Goal: Task Accomplishment & Management: Use online tool/utility

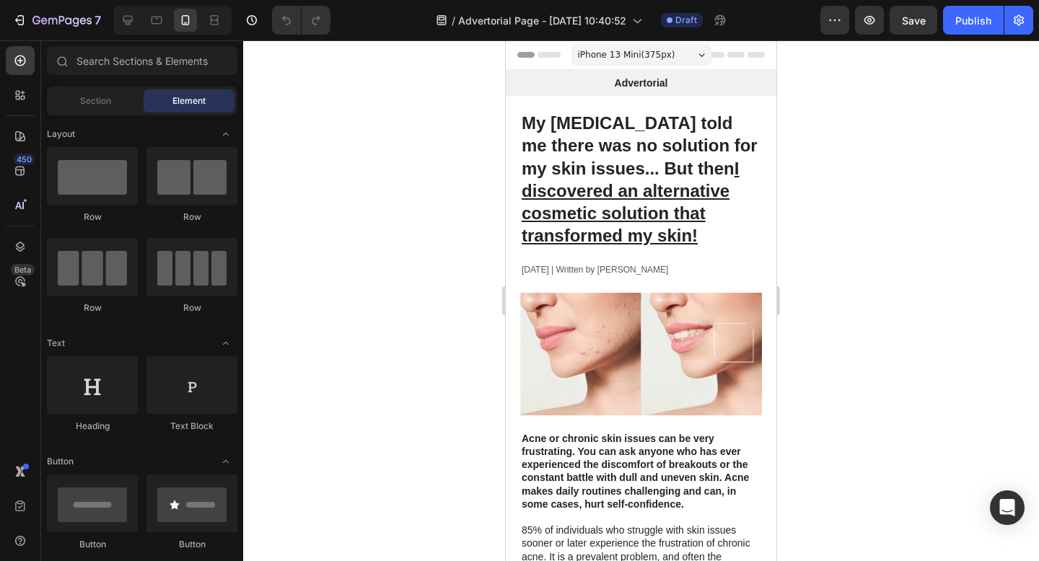
click at [643, 55] on span "iPhone 13 Mini ( 375 px)" at bounding box center [626, 55] width 97 height 14
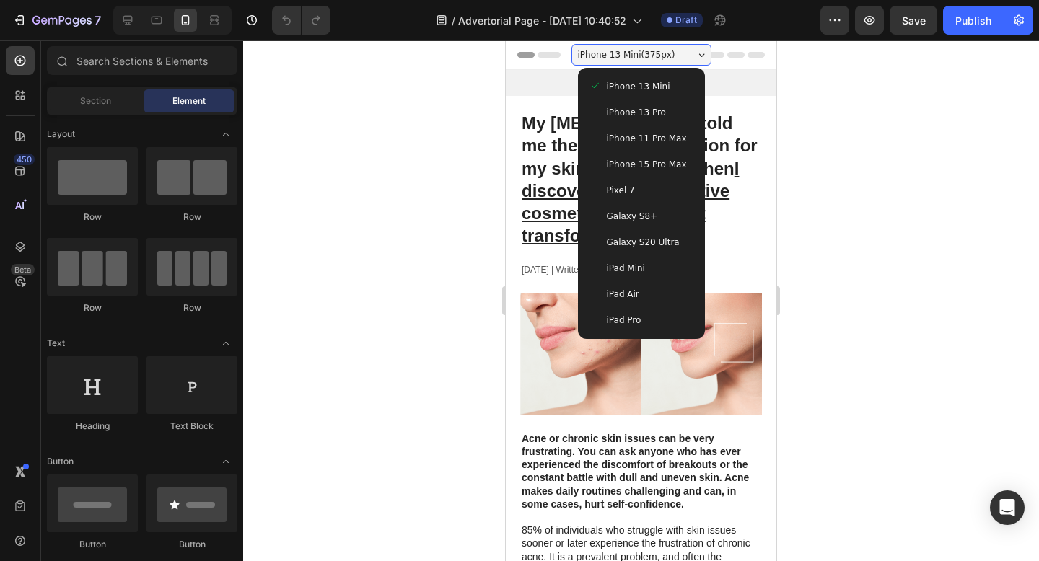
click at [653, 159] on span "iPhone 15 Pro Max" at bounding box center [647, 164] width 80 height 14
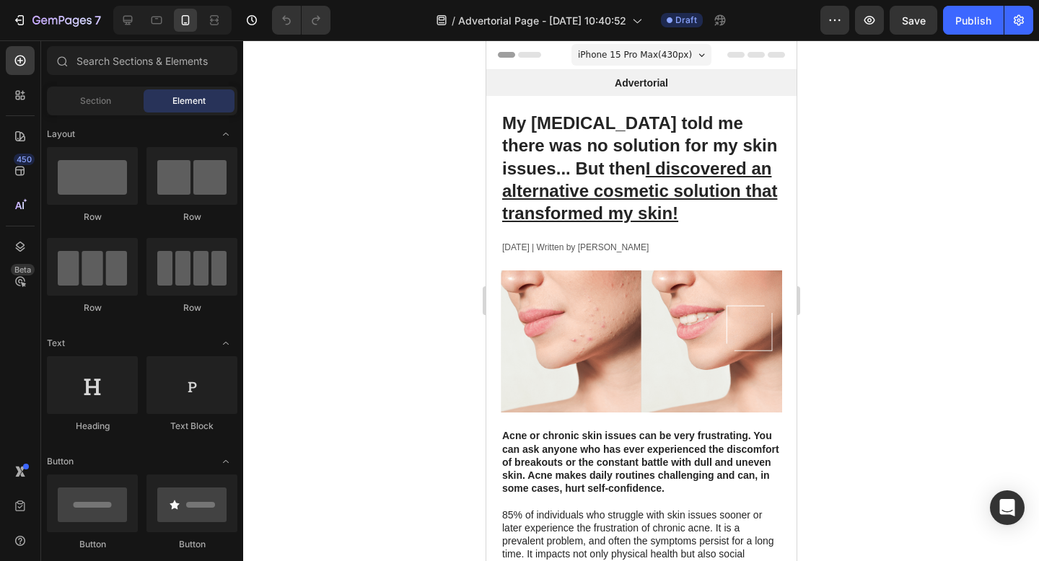
click at [664, 59] on span "iPhone 15 Pro Max ( 430 px)" at bounding box center [634, 55] width 114 height 14
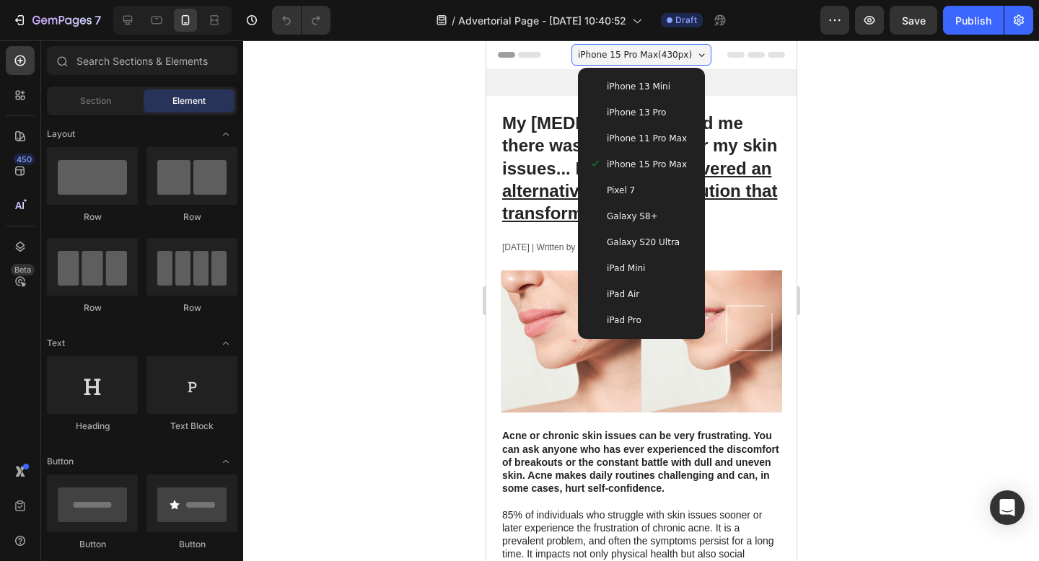
click at [639, 87] on span "iPhone 13 Mini" at bounding box center [637, 86] width 63 height 14
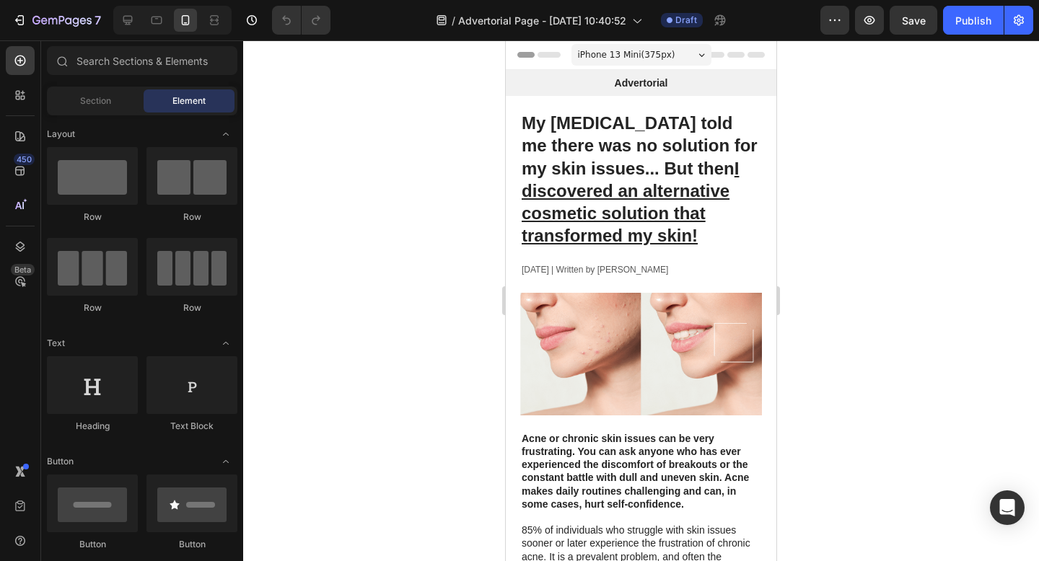
click at [657, 59] on span "iPhone 13 Mini ( 375 px)" at bounding box center [626, 55] width 97 height 14
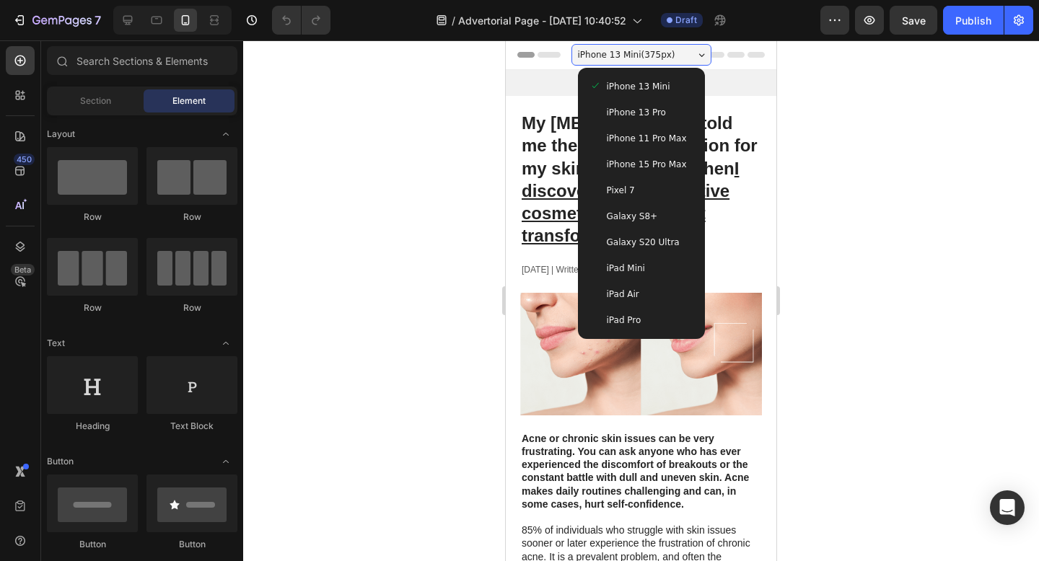
click at [650, 108] on span "iPhone 13 Pro" at bounding box center [636, 112] width 59 height 14
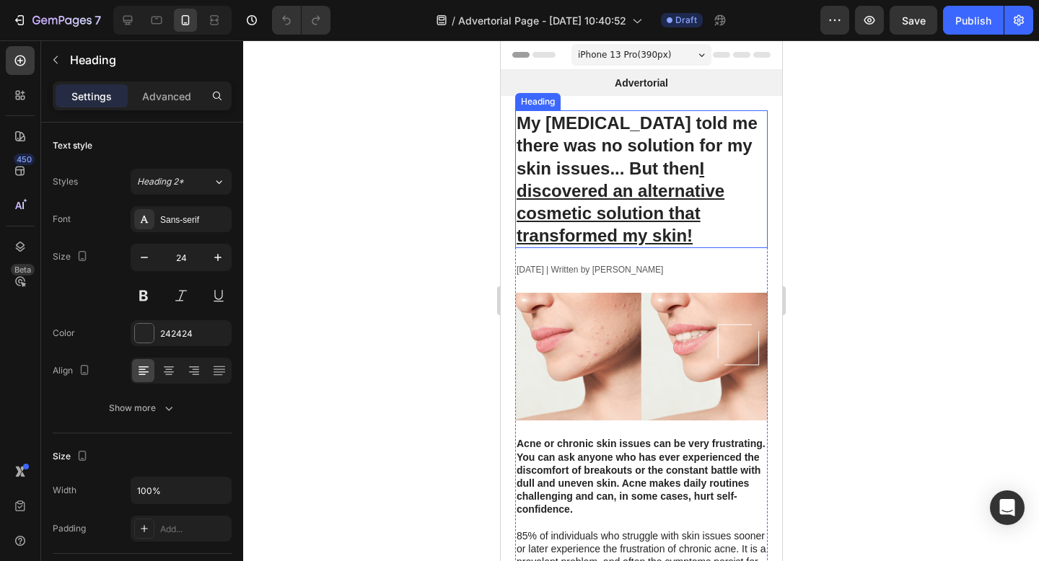
click at [558, 155] on h1 "My dermatologist told me there was no solution for my skin issues... But then I…" at bounding box center [640, 179] width 252 height 138
click at [598, 191] on u "I discovered an alternative cosmetic solution that transformed my skin!" at bounding box center [620, 202] width 208 height 87
click at [586, 191] on u "I discovered an alternative cosmetic solution that transformed my skin!" at bounding box center [620, 202] width 208 height 87
click at [589, 146] on p "My dermatologist told me there was no solution for my skin issues... But then I…" at bounding box center [641, 179] width 250 height 135
click at [557, 157] on p "My dermatologist told me there was no solution for my skin issues... But then I…" at bounding box center [641, 179] width 250 height 135
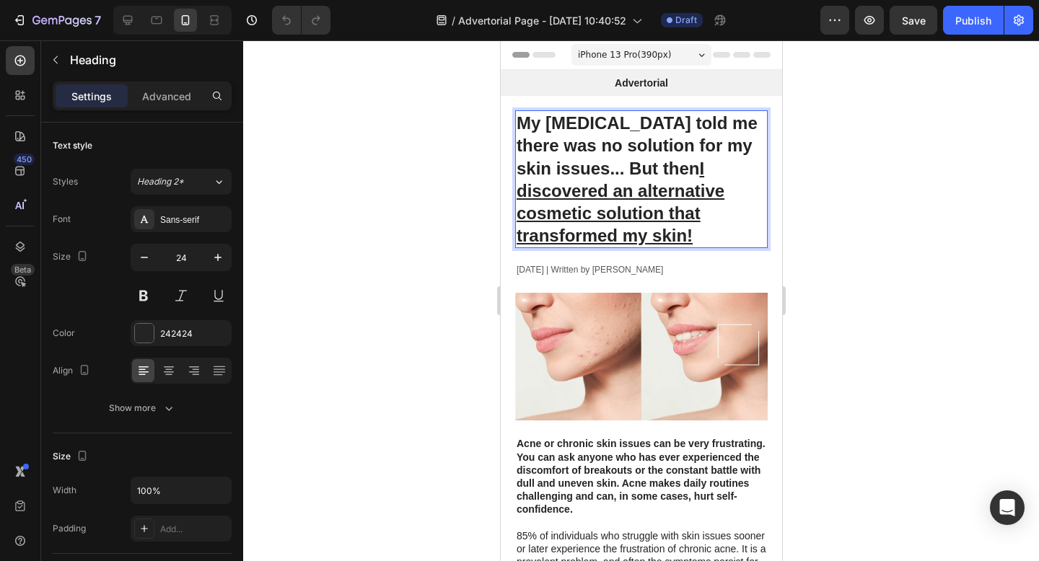
click at [563, 194] on u "I discovered an alternative cosmetic solution that transformed my skin!" at bounding box center [620, 202] width 208 height 87
click at [573, 141] on p "My dermatologist told me there was no solution for my skin issues... But then I…" at bounding box center [641, 179] width 250 height 135
click at [570, 190] on u "I discovered an alternative cosmetic solution that transformed my skin!" at bounding box center [620, 202] width 208 height 87
click at [572, 150] on p "My dermatologist told me there was no solution for my skin issues... But then I…" at bounding box center [641, 179] width 250 height 135
click at [571, 195] on u "I discovered an alternative cosmetic solution that transformed my skin!" at bounding box center [620, 202] width 208 height 87
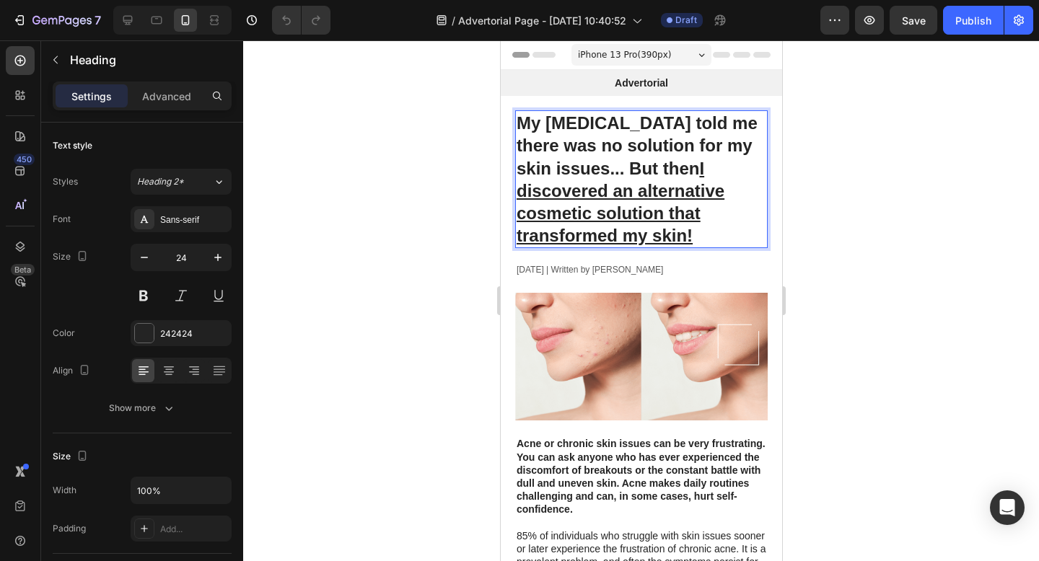
click at [575, 149] on p "My dermatologist told me there was no solution for my skin issues... But then I…" at bounding box center [641, 179] width 250 height 135
click at [575, 208] on u "I discovered an alternative cosmetic solution that transformed my skin!" at bounding box center [620, 202] width 208 height 87
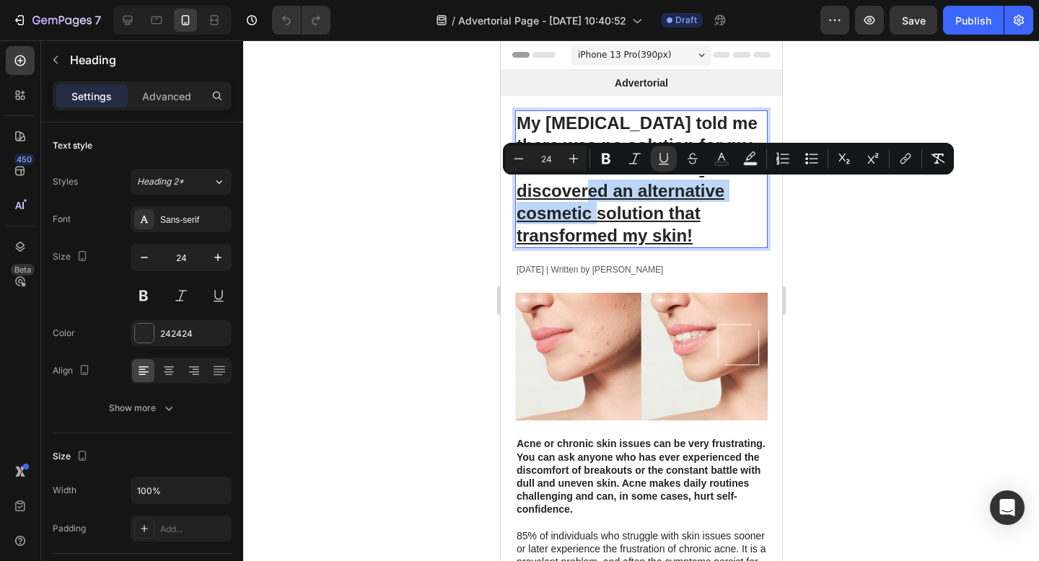
drag, startPoint x: 588, startPoint y: 195, endPoint x: 599, endPoint y: 219, distance: 27.1
click at [600, 220] on u "I discovered an alternative cosmetic solution that transformed my skin!" at bounding box center [620, 202] width 208 height 87
click at [605, 200] on u "I discovered an alternative cosmetic solution that transformed my skin!" at bounding box center [620, 202] width 208 height 87
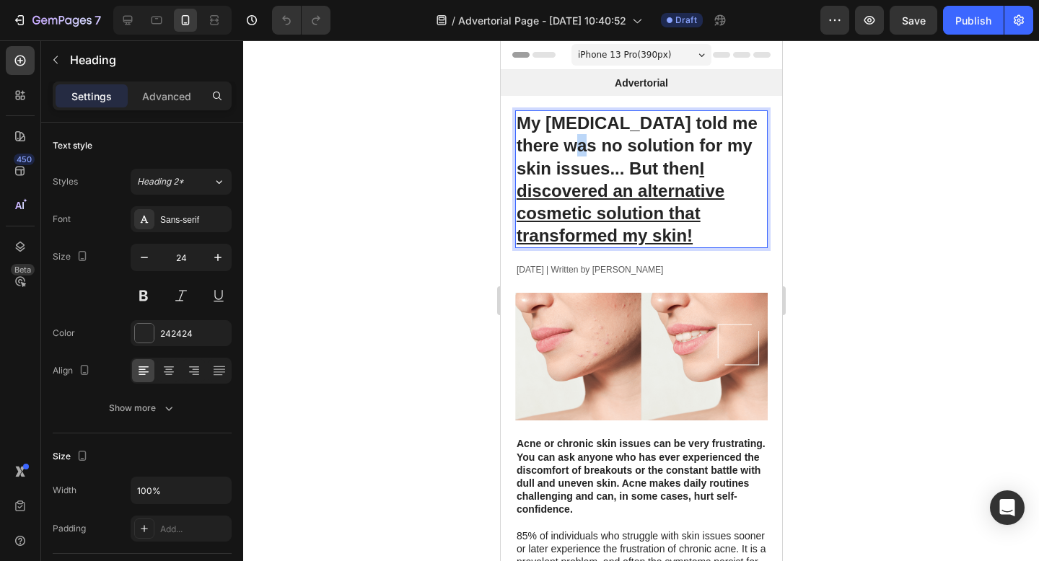
drag, startPoint x: 589, startPoint y: 138, endPoint x: 598, endPoint y: 139, distance: 8.8
click at [598, 139] on p "My dermatologist told me there was no solution for my skin issues... But then I…" at bounding box center [641, 179] width 250 height 135
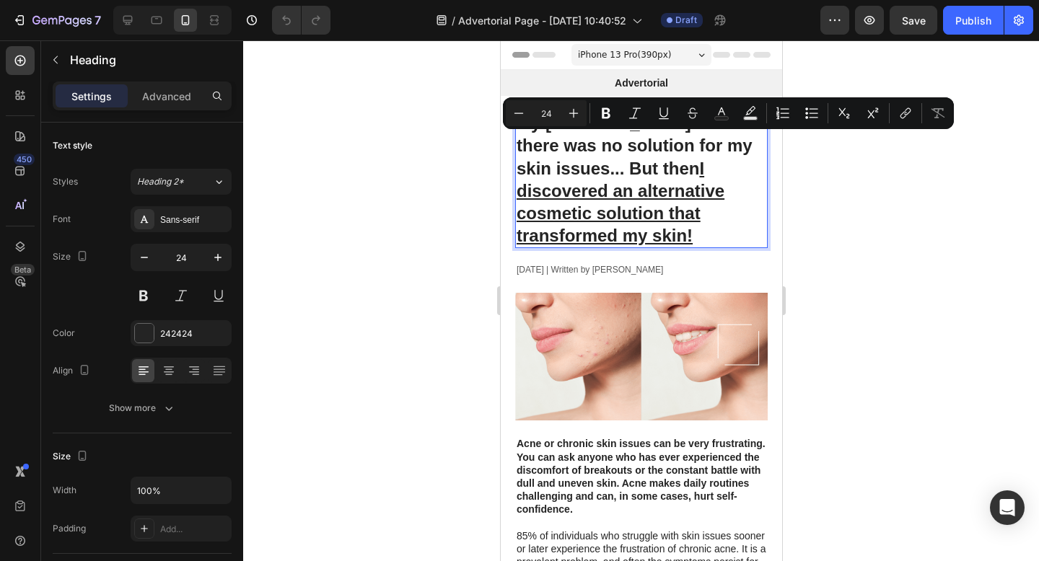
click at [578, 151] on p "My dermatologist told me there was no solution for my skin issues... But then I…" at bounding box center [641, 179] width 250 height 135
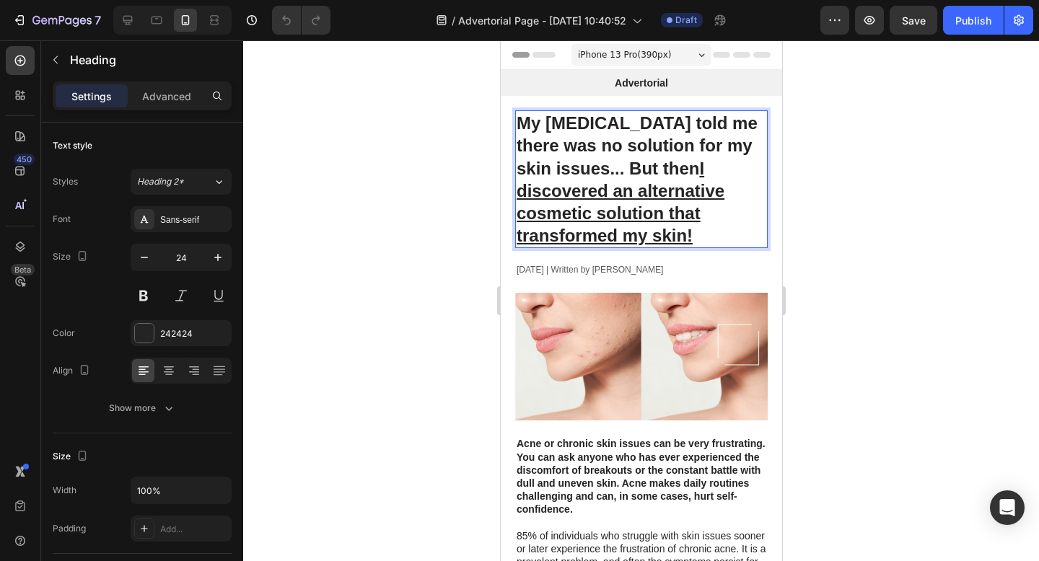
click at [575, 136] on p "My dermatologist told me there was no solution for my skin issues... But then I…" at bounding box center [641, 179] width 250 height 135
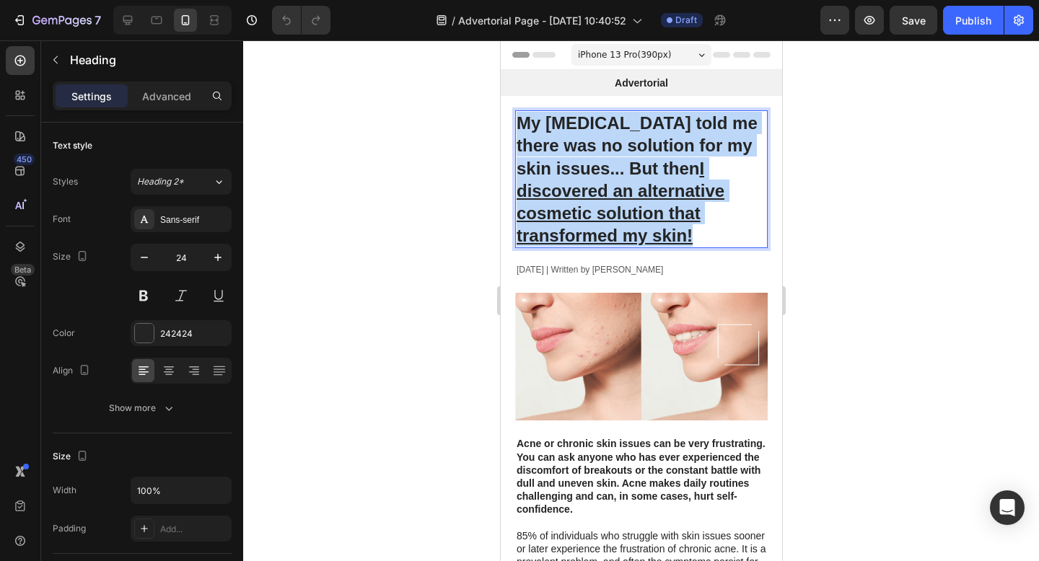
click at [575, 136] on p "My dermatologist told me there was no solution for my skin issues... But then I…" at bounding box center [641, 179] width 250 height 135
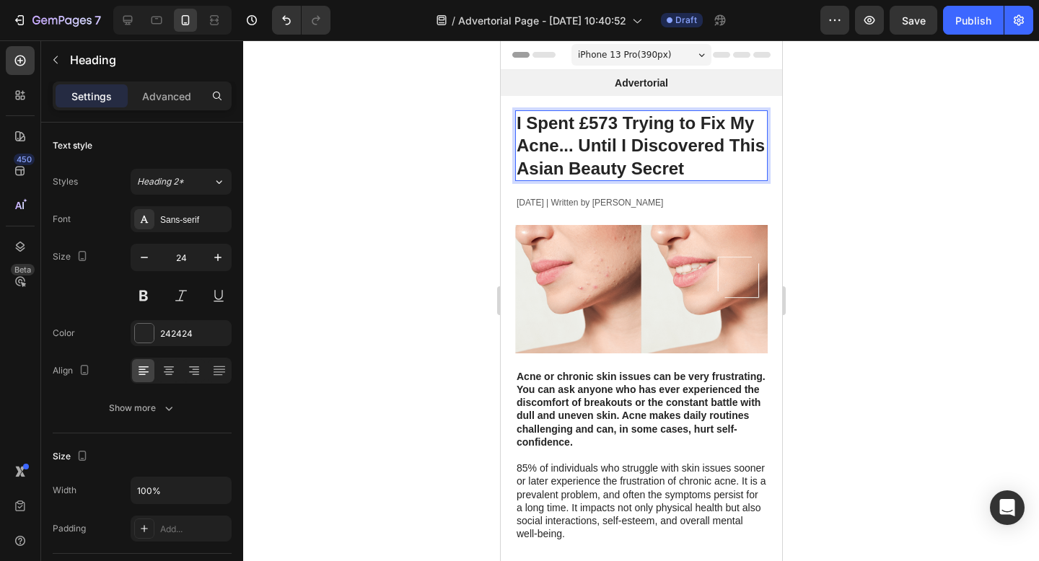
click at [587, 122] on p "I Spent £573 Trying to Fix My Acne... Until I Discovered This Asian Beauty Secr…" at bounding box center [641, 146] width 250 height 68
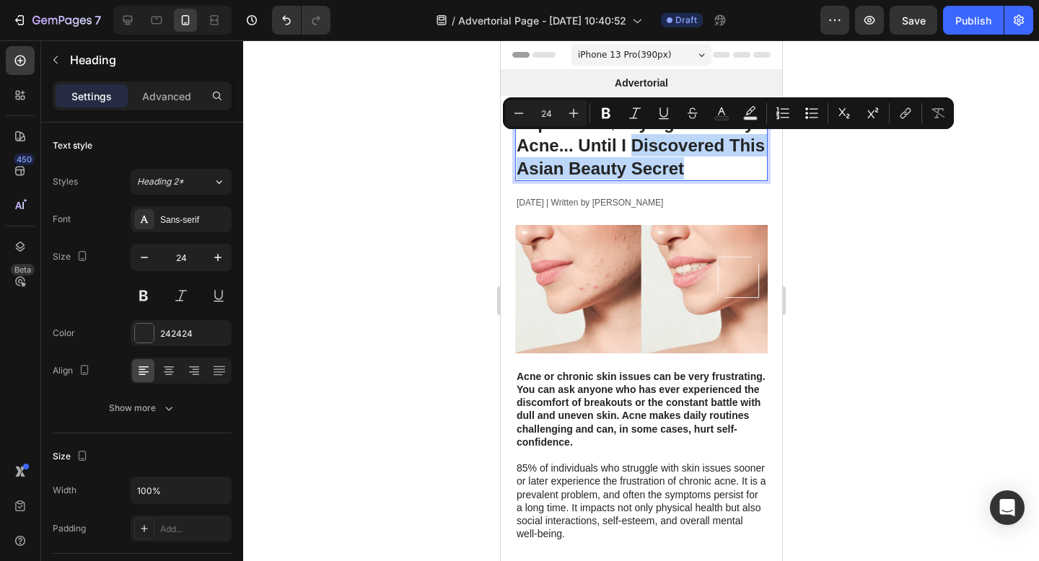
drag, startPoint x: 630, startPoint y: 145, endPoint x: 682, endPoint y: 168, distance: 56.8
click at [682, 168] on p "I Spent 573$ Trying to Fix My Acne... Until I Discovered This Asian Beauty Secr…" at bounding box center [641, 146] width 250 height 68
click at [661, 111] on icon "Editor contextual toolbar" at bounding box center [663, 113] width 14 height 14
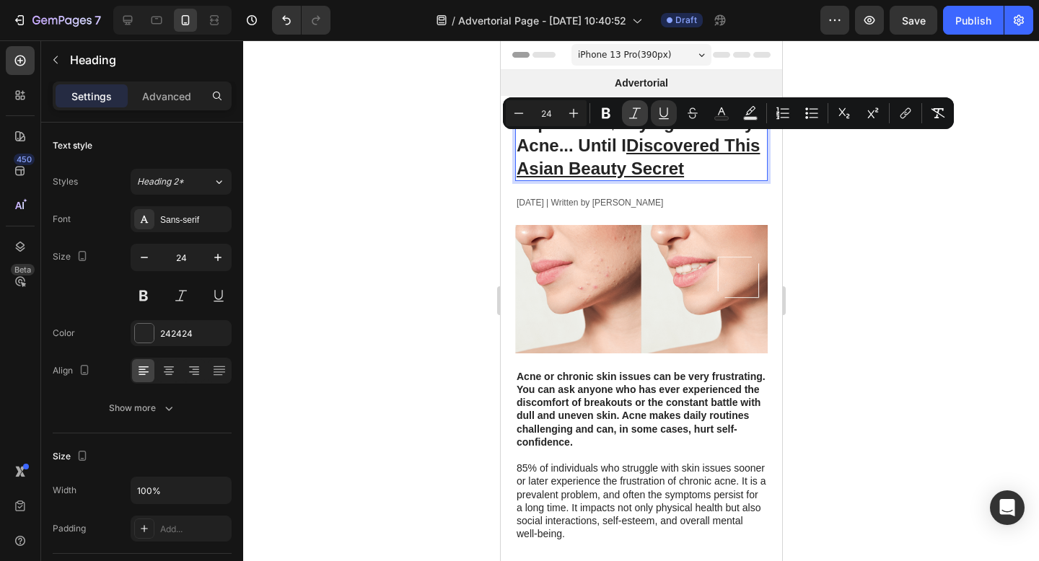
click at [636, 113] on icon "Editor contextual toolbar" at bounding box center [635, 113] width 14 height 14
click at [864, 195] on div at bounding box center [641, 300] width 796 height 521
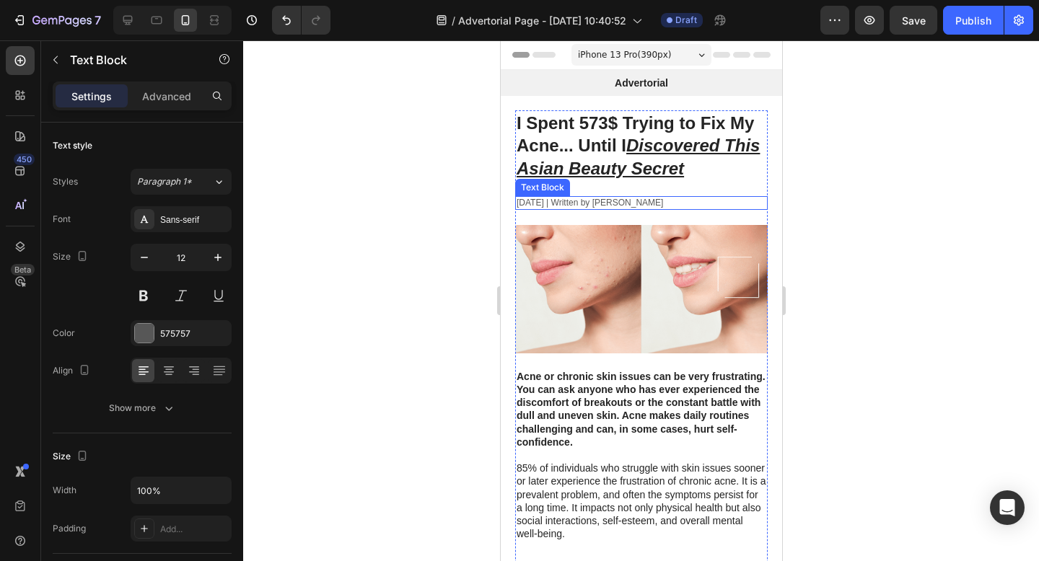
click at [551, 200] on p "[DATE] | Written by [PERSON_NAME]" at bounding box center [641, 204] width 250 height 12
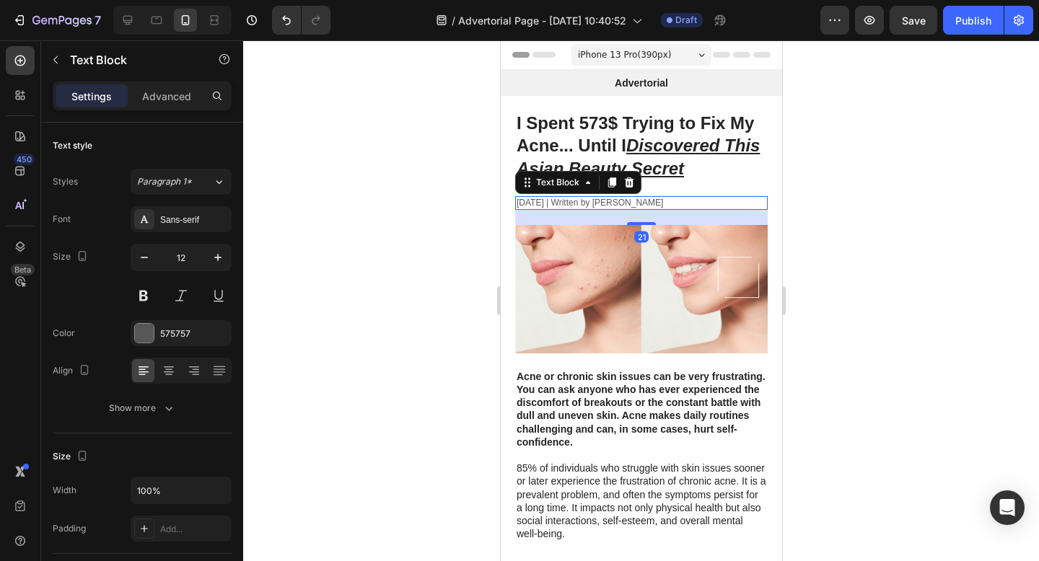
click at [547, 201] on p "[DATE] | Written by [PERSON_NAME]" at bounding box center [641, 204] width 250 height 12
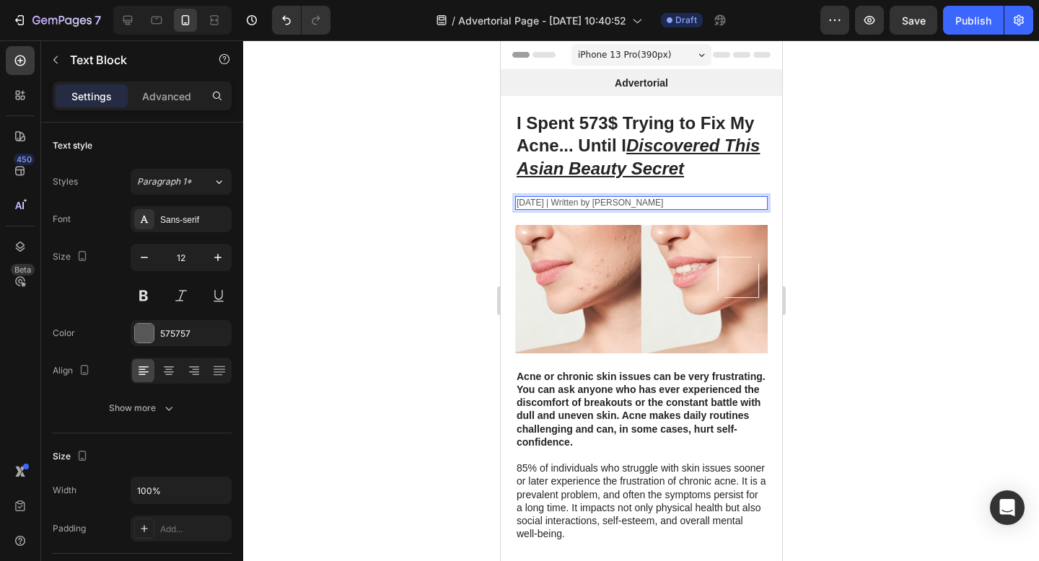
click at [542, 201] on p "[DATE] | Written by [PERSON_NAME]" at bounding box center [641, 204] width 250 height 12
click at [565, 202] on p "August 3, 2023 | Written by Stella Hendriks" at bounding box center [641, 204] width 250 height 12
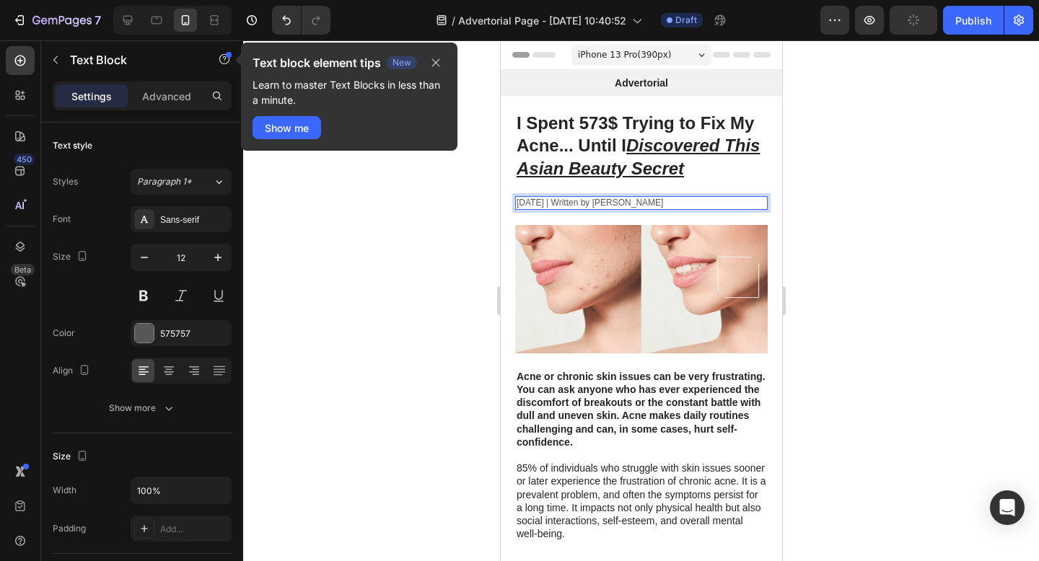
click at [571, 201] on p "August 3, 2023 | Written by Stella Hendriks" at bounding box center [641, 204] width 250 height 12
click at [643, 203] on p "August 3, 2025 | Written by Stella Hendriks" at bounding box center [641, 204] width 250 height 12
click at [638, 203] on p "August 3, 2025 | Written by Stella Hendriks" at bounding box center [641, 204] width 250 height 12
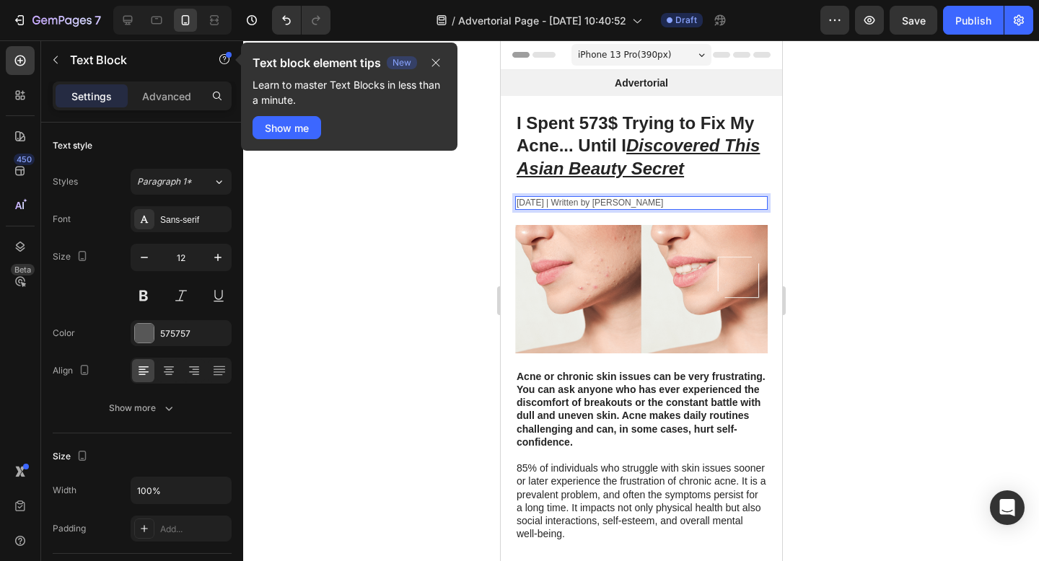
click at [906, 265] on div at bounding box center [641, 300] width 796 height 521
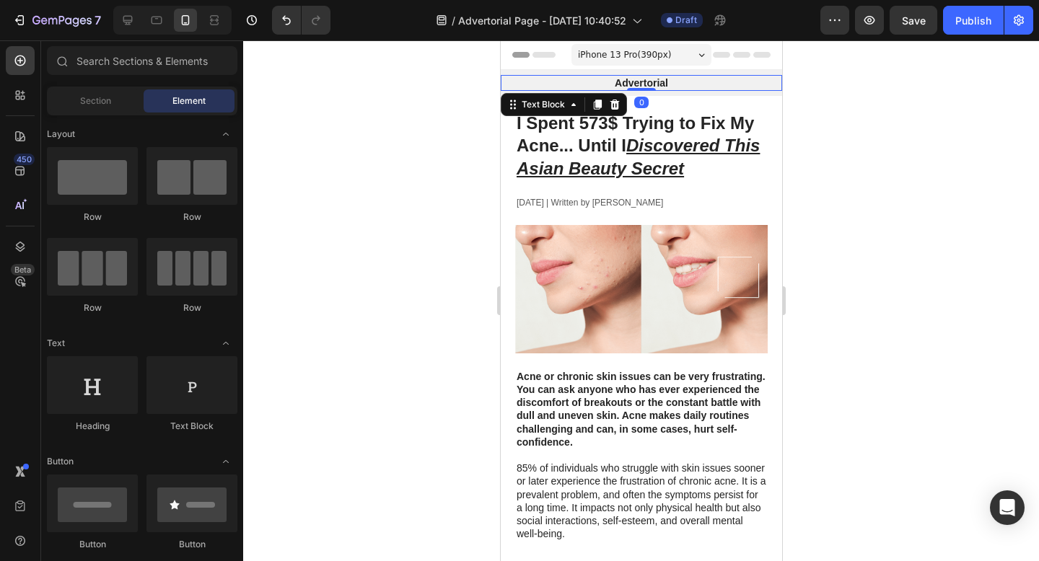
click at [644, 81] on p "Advertorial" at bounding box center [640, 82] width 278 height 13
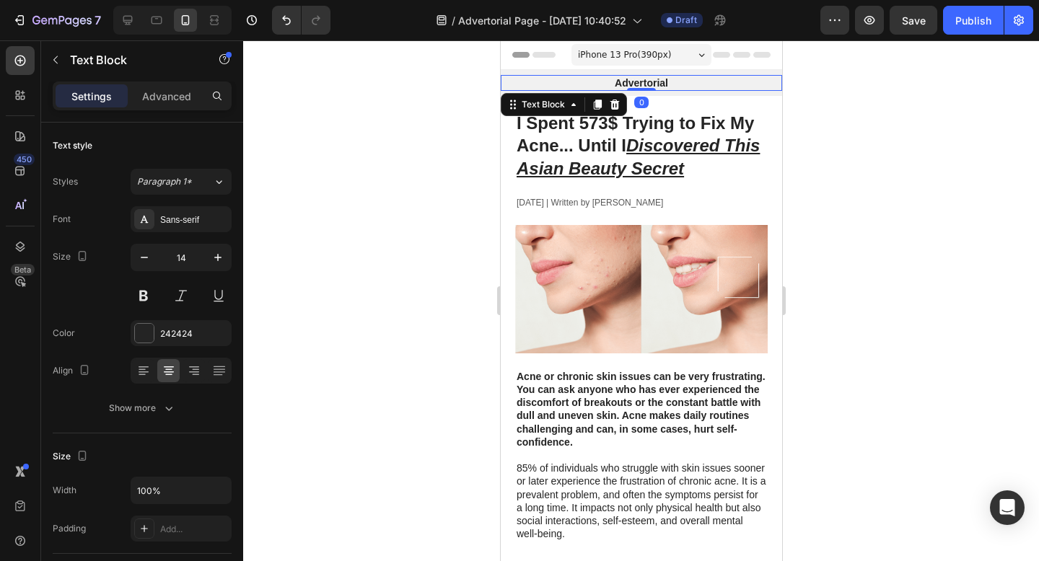
click at [878, 166] on div at bounding box center [641, 300] width 796 height 521
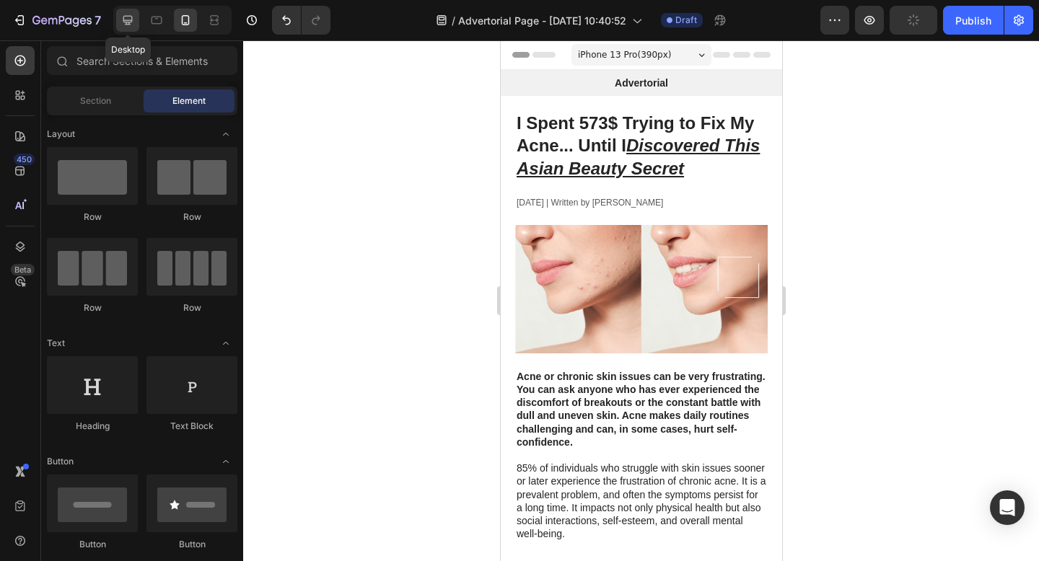
click at [126, 22] on icon at bounding box center [127, 20] width 9 height 9
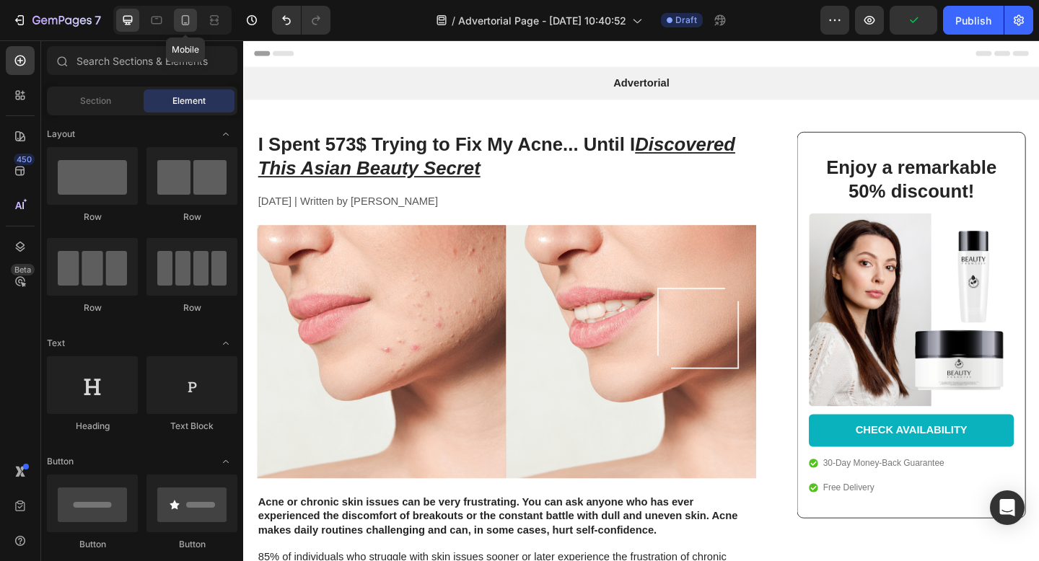
click at [189, 25] on icon at bounding box center [185, 20] width 14 height 14
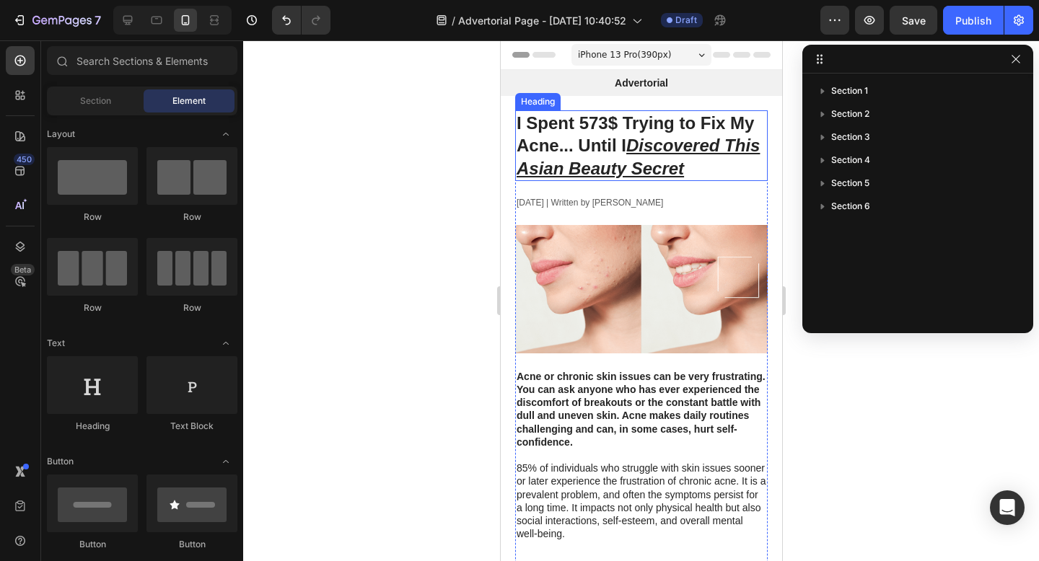
click at [692, 168] on p "I Spent 573$ Trying to Fix My Acne... Until I Discovered This Asian Beauty Secr…" at bounding box center [641, 146] width 250 height 68
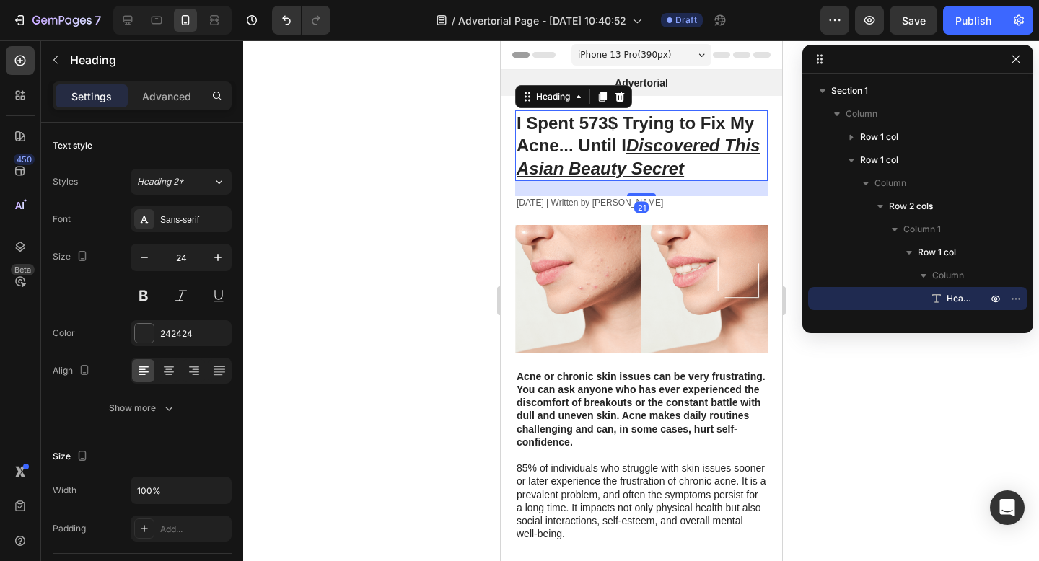
click at [687, 188] on div "21" at bounding box center [640, 188] width 252 height 15
click at [668, 291] on img at bounding box center [640, 289] width 252 height 128
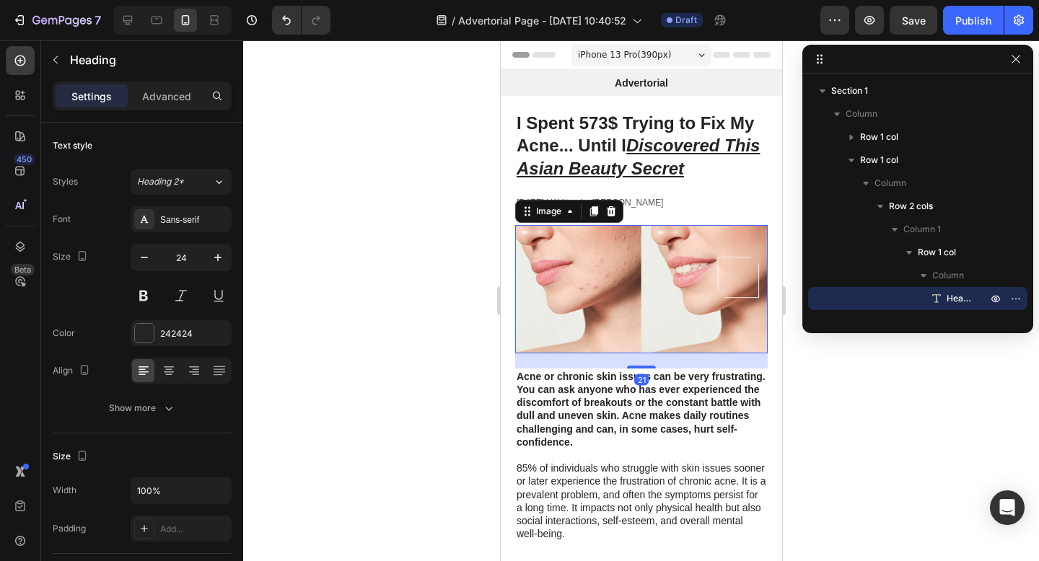
scroll to position [157, 0]
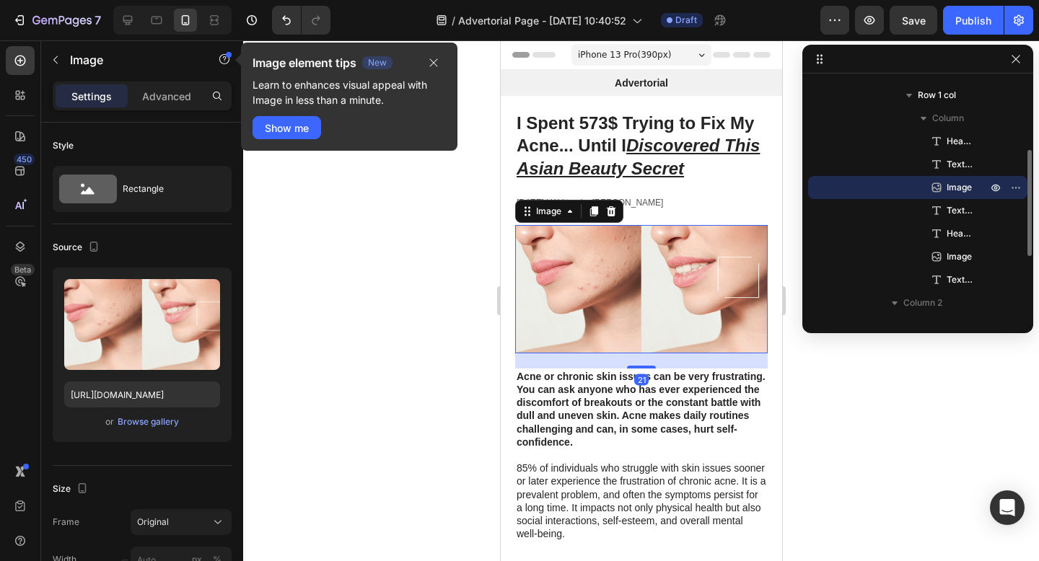
click at [469, 282] on div at bounding box center [641, 300] width 796 height 521
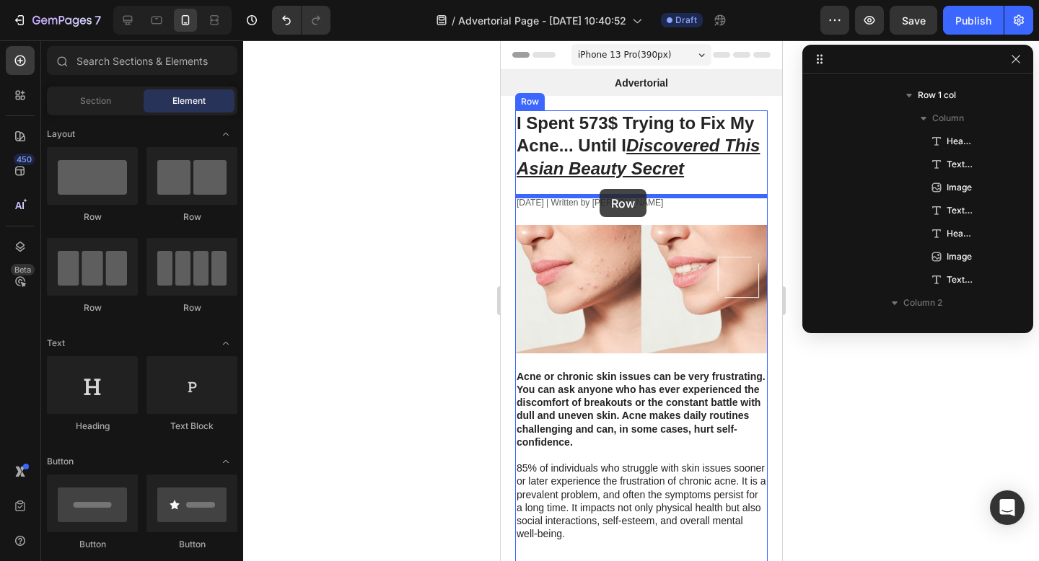
drag, startPoint x: 596, startPoint y: 236, endPoint x: 599, endPoint y: 189, distance: 47.0
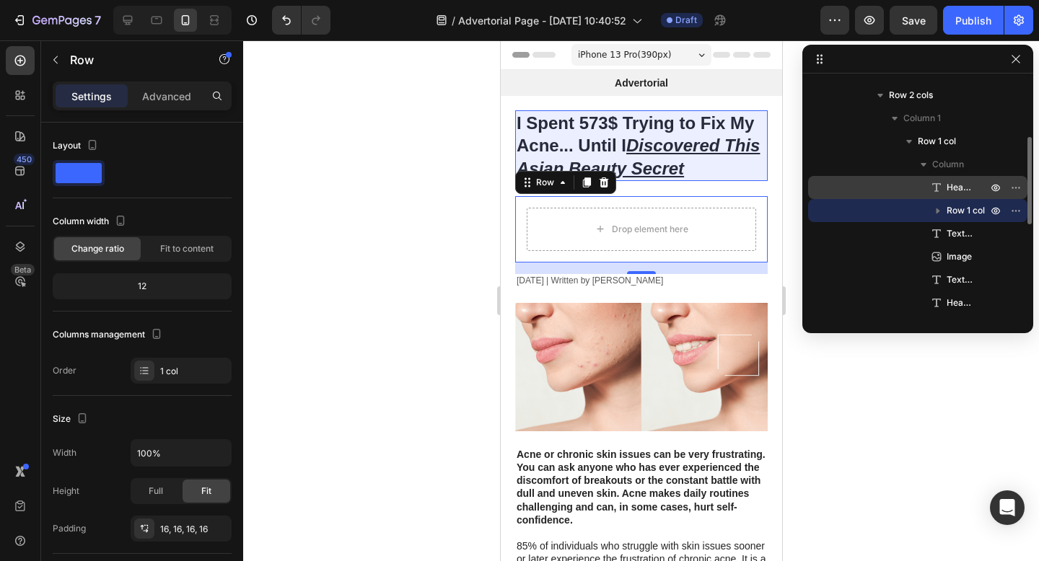
click at [945, 188] on p "Heading" at bounding box center [950, 187] width 43 height 14
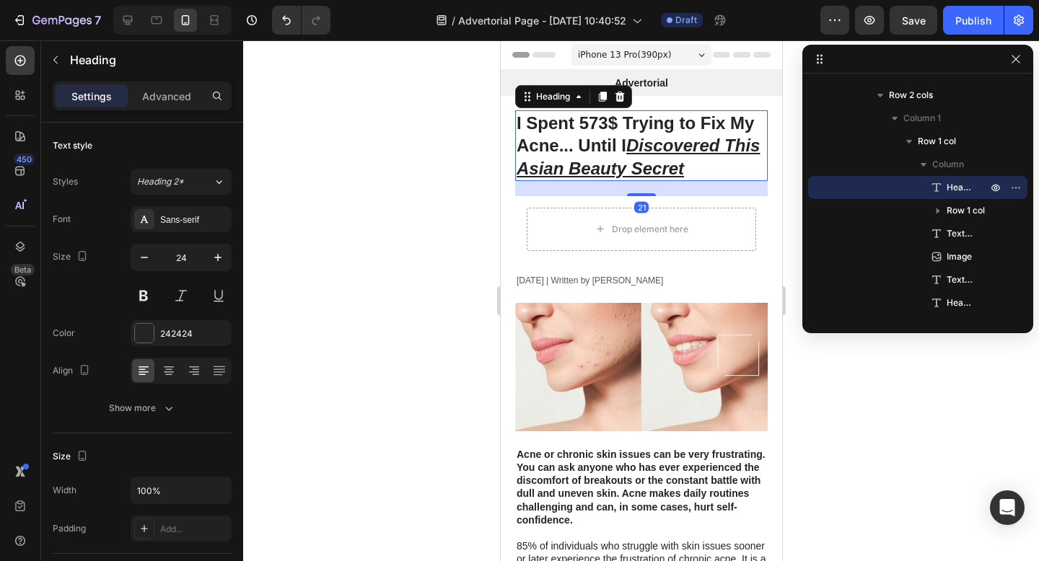
click at [413, 239] on div at bounding box center [641, 300] width 796 height 521
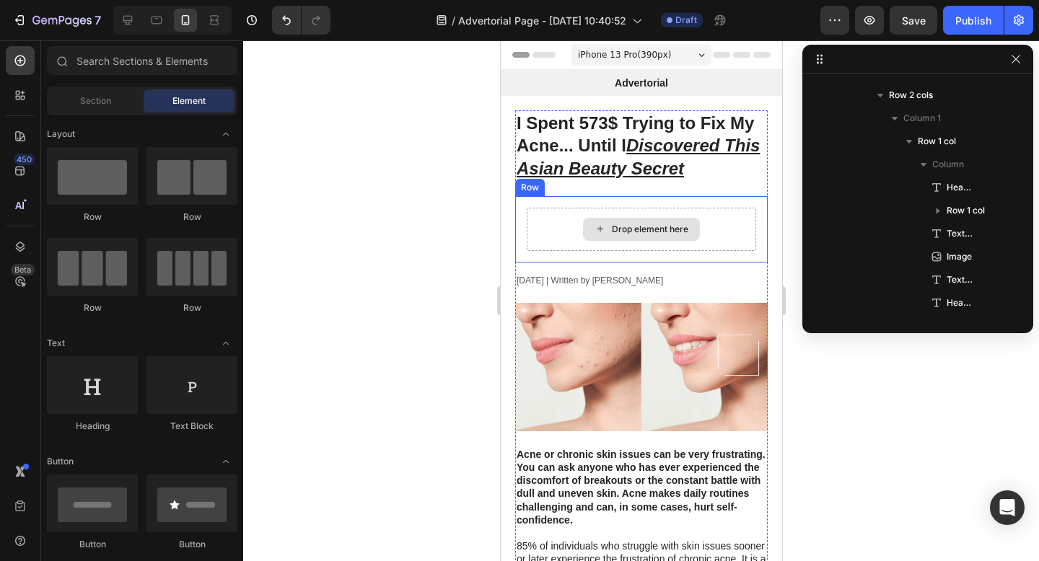
click at [598, 225] on icon at bounding box center [600, 229] width 12 height 12
click at [617, 232] on div "Drop element here" at bounding box center [649, 230] width 76 height 12
drag, startPoint x: 1450, startPoint y: 227, endPoint x: 665, endPoint y: 229, distance: 785.5
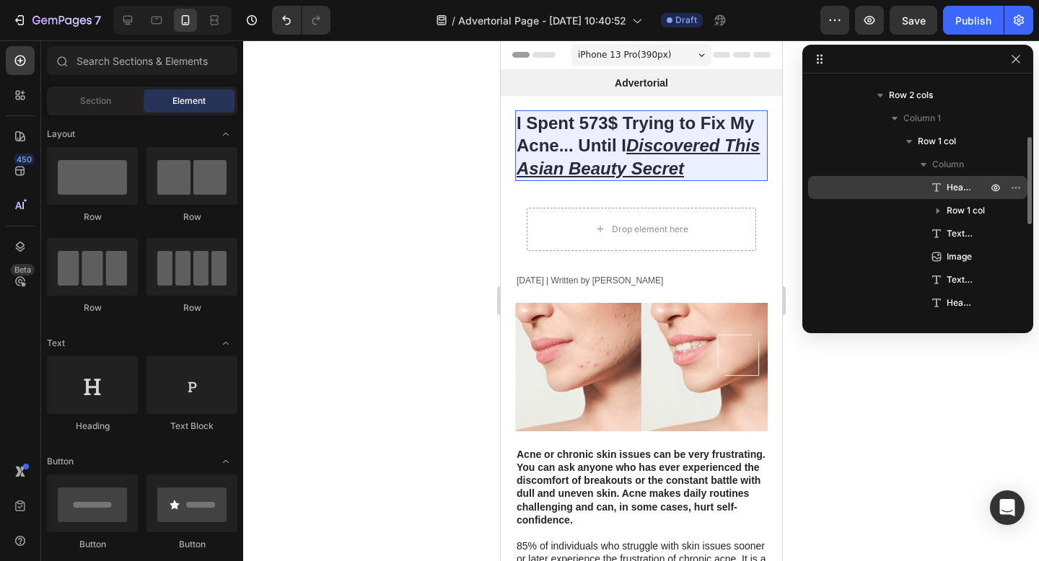
click at [932, 188] on icon at bounding box center [936, 187] width 14 height 14
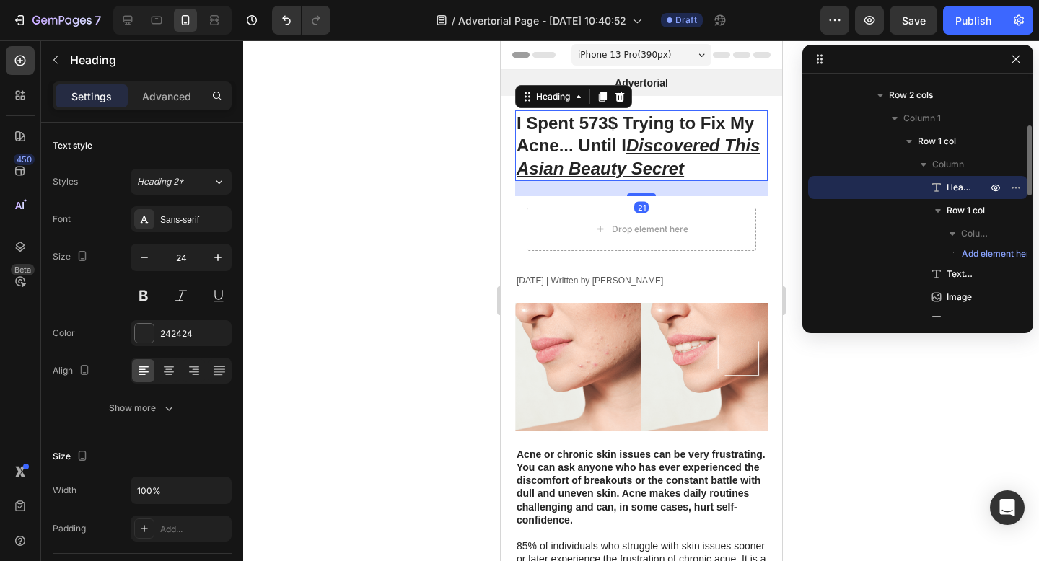
click at [932, 188] on icon at bounding box center [936, 187] width 14 height 14
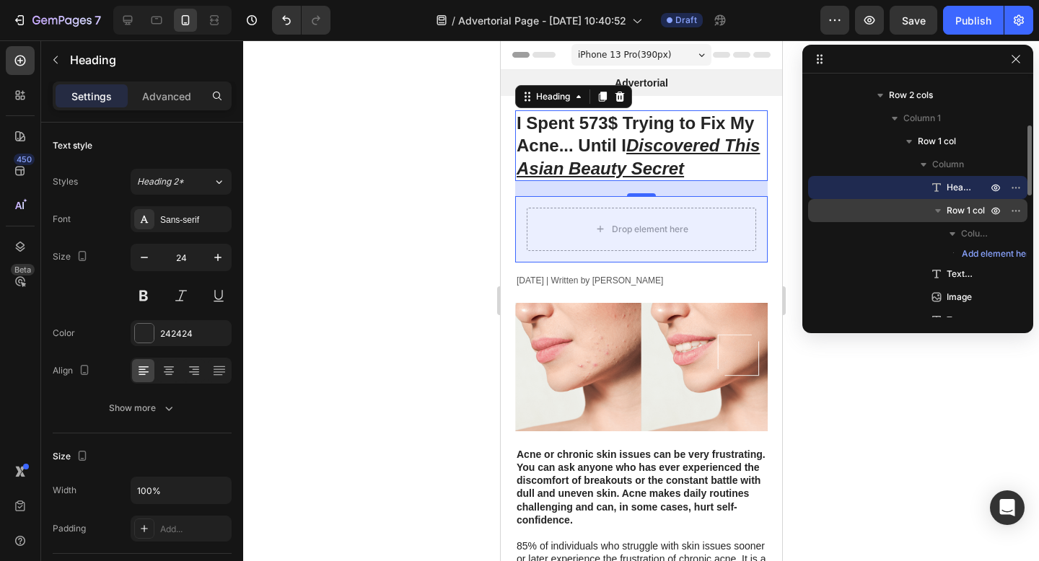
click at [948, 208] on span "Row 1 col" at bounding box center [965, 210] width 38 height 14
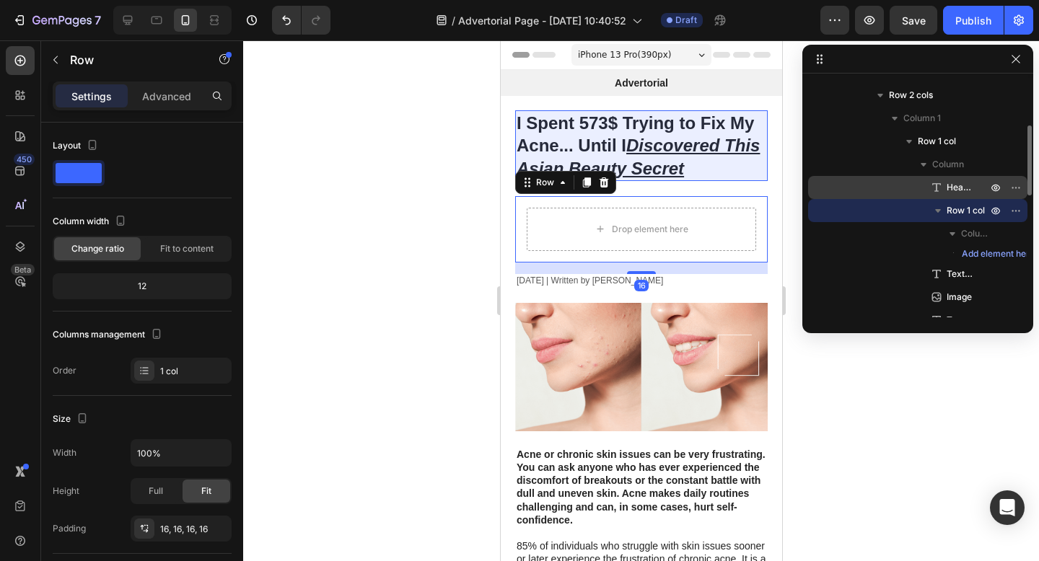
click at [944, 188] on p "Heading" at bounding box center [950, 187] width 43 height 14
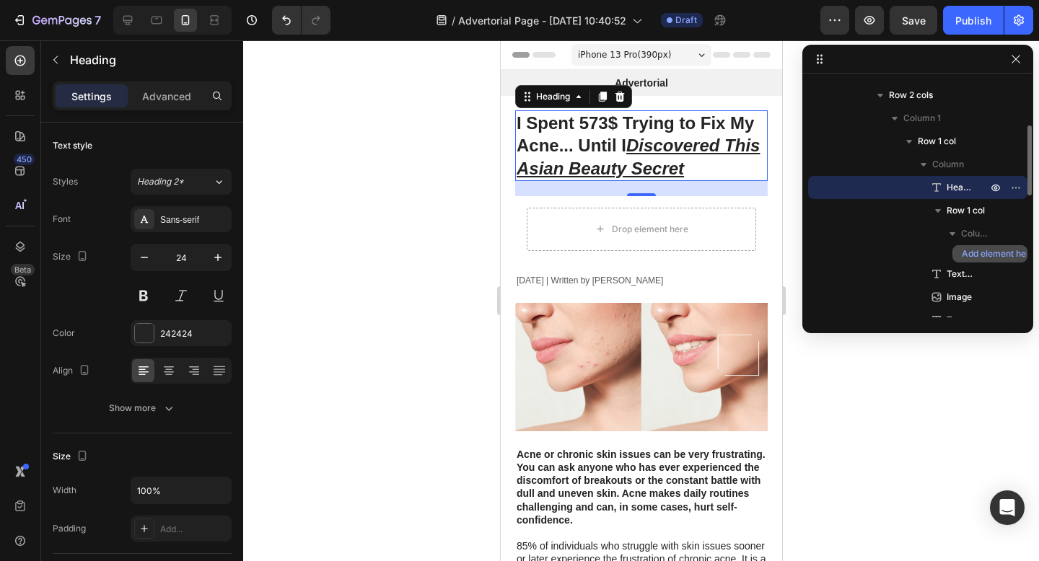
click at [988, 256] on span "Add element here" at bounding box center [997, 253] width 73 height 13
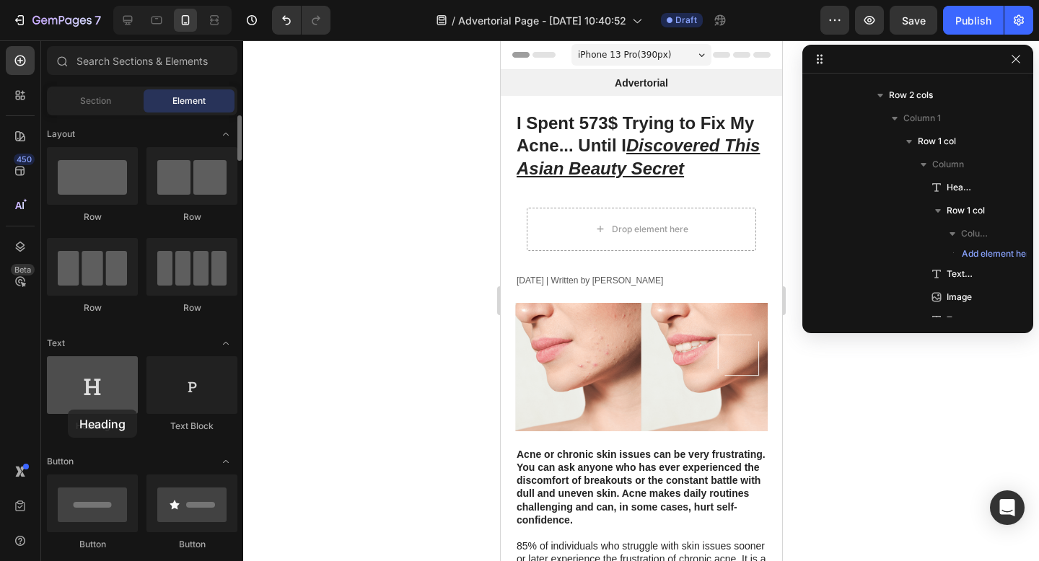
drag, startPoint x: 89, startPoint y: 405, endPoint x: 74, endPoint y: 382, distance: 27.6
click at [74, 382] on div at bounding box center [92, 385] width 91 height 58
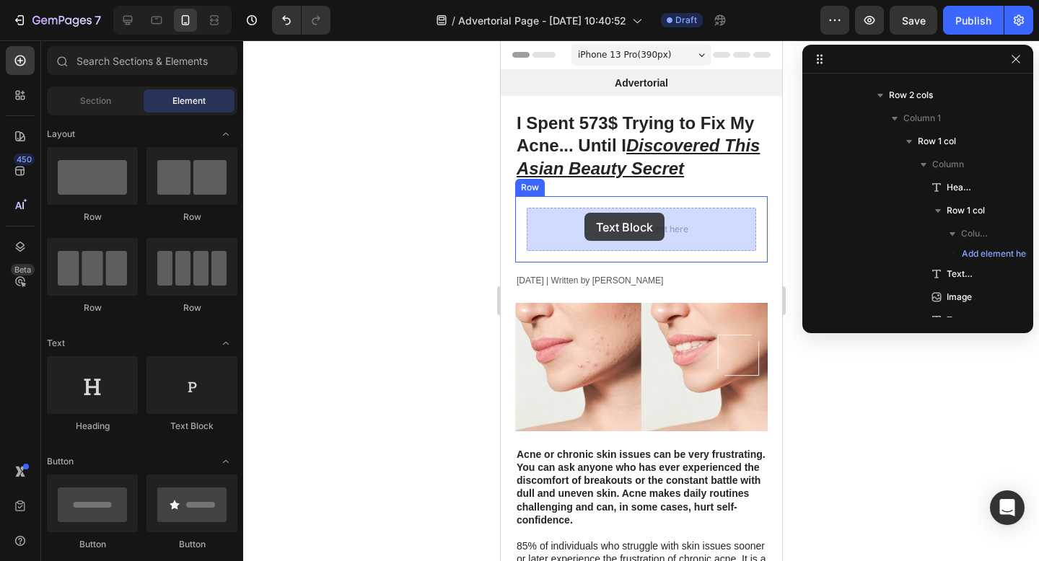
drag, startPoint x: 683, startPoint y: 426, endPoint x: 582, endPoint y: 211, distance: 238.1
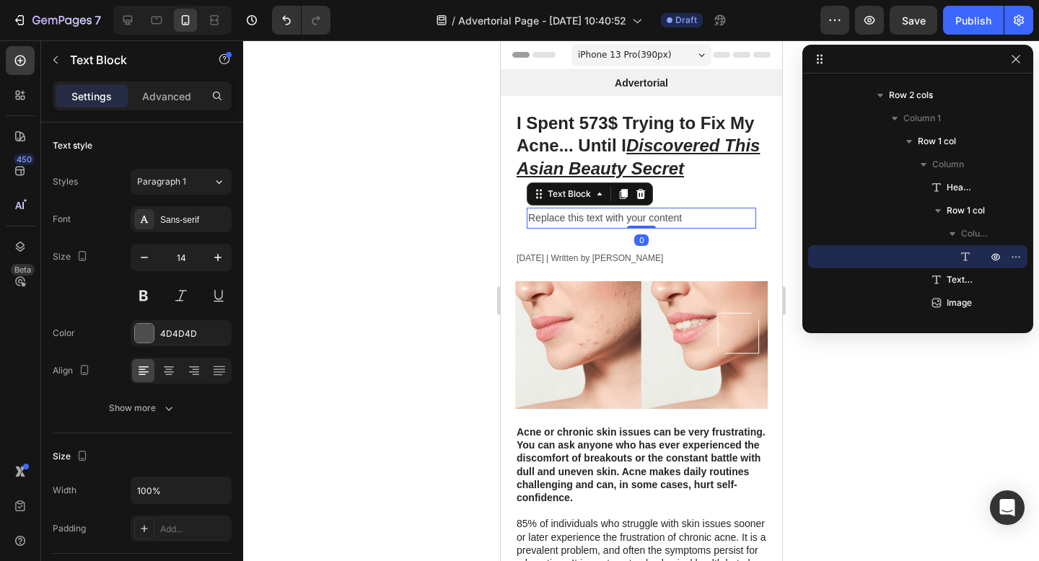
click at [564, 218] on div "Replace this text with your content" at bounding box center [640, 218] width 229 height 21
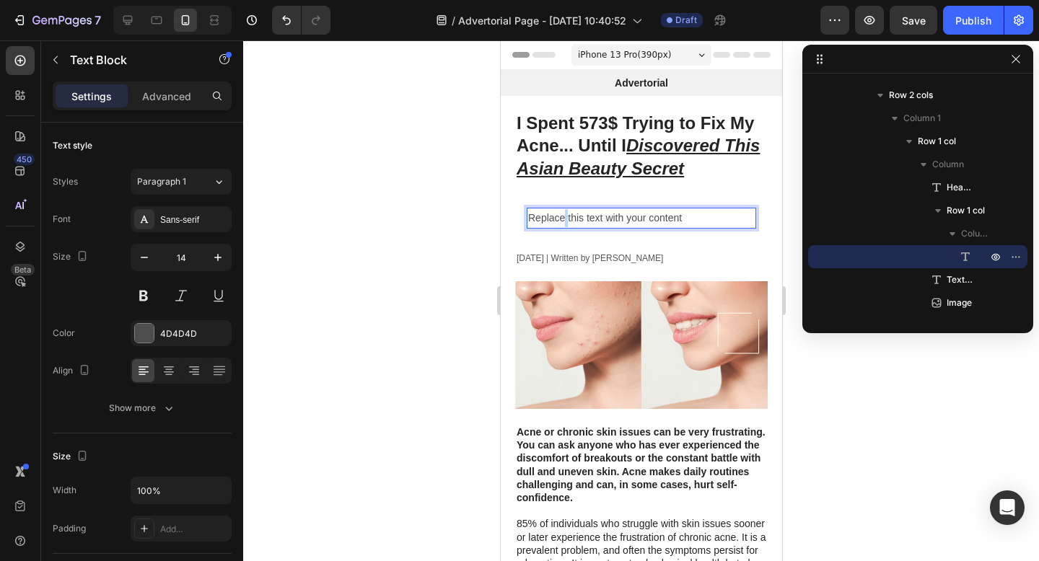
click at [564, 218] on p "Replace this text with your content" at bounding box center [640, 218] width 226 height 18
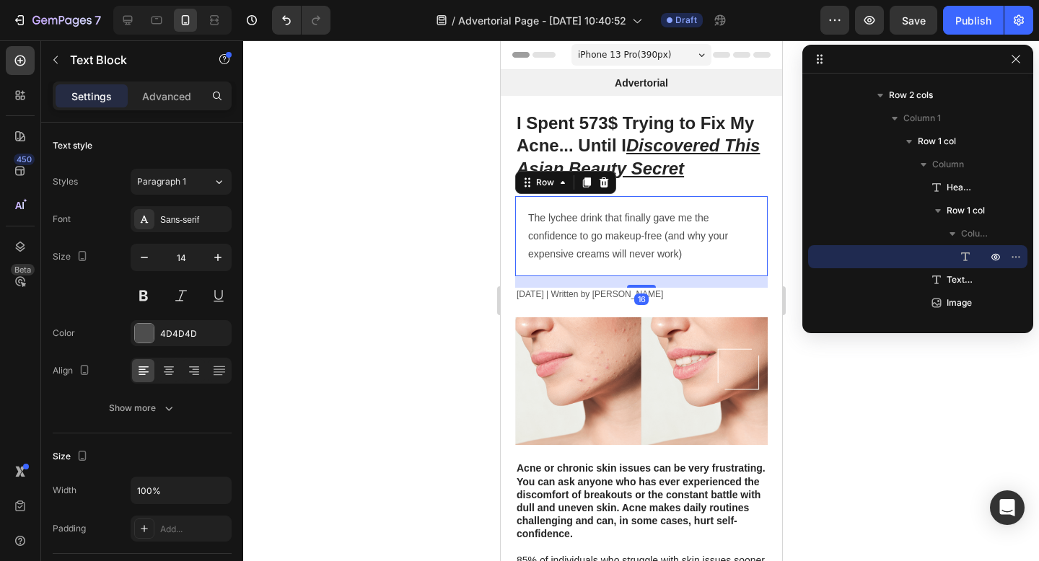
click at [571, 198] on div "The lychee drink that finally gave me the confidence to go makeup-free (and why…" at bounding box center [640, 236] width 252 height 81
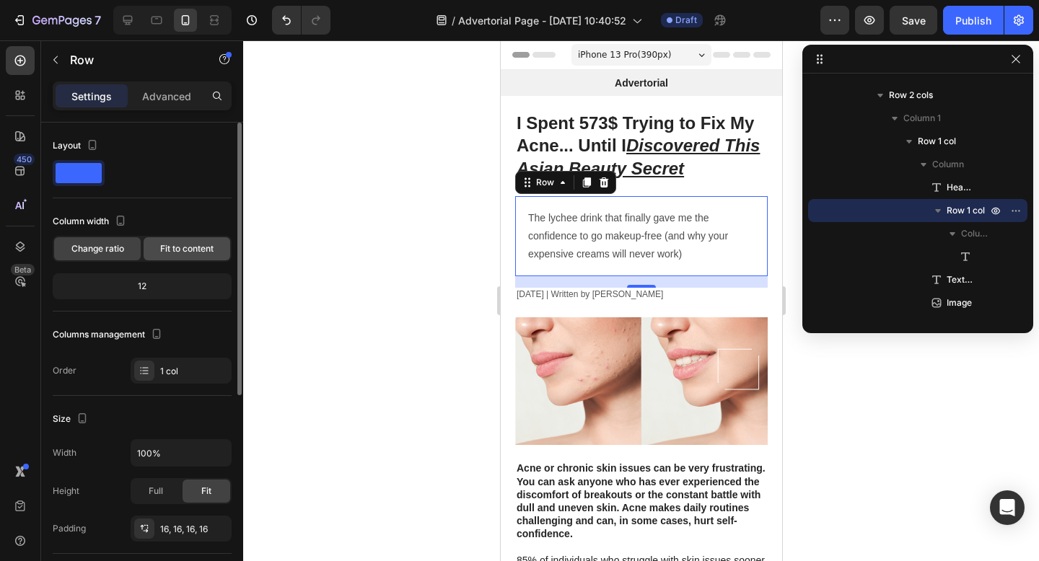
click at [178, 252] on span "Fit to content" at bounding box center [186, 248] width 53 height 13
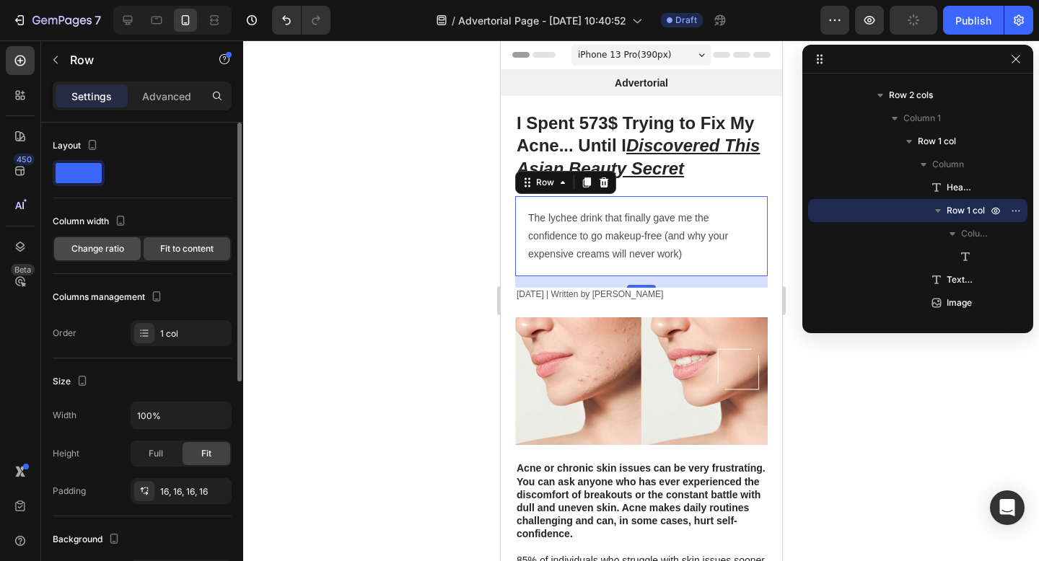
click at [104, 249] on span "Change ratio" at bounding box center [97, 248] width 53 height 13
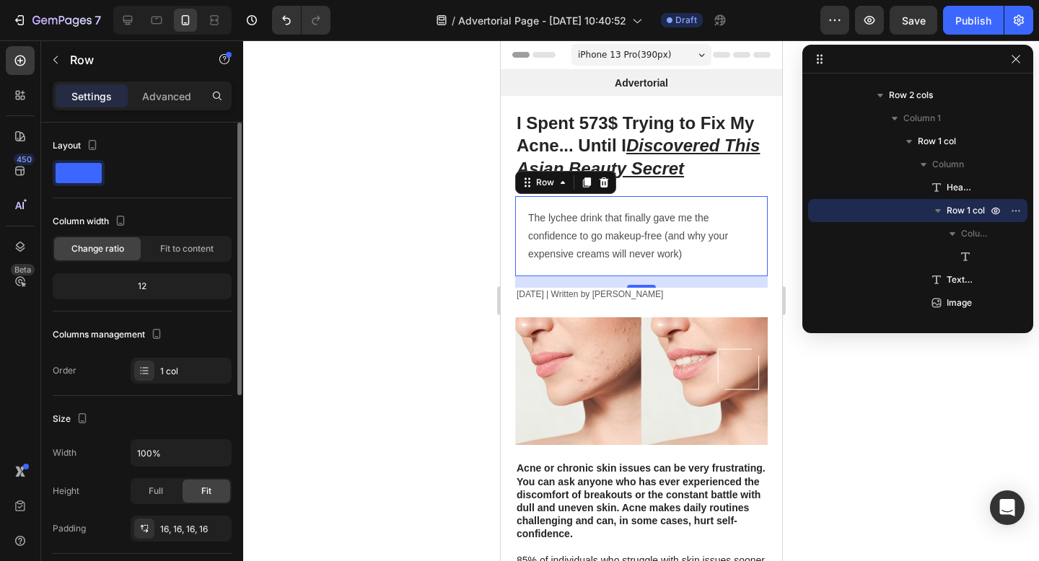
click at [141, 288] on div "12" at bounding box center [142, 286] width 173 height 20
click at [185, 253] on span "Fit to content" at bounding box center [186, 248] width 53 height 13
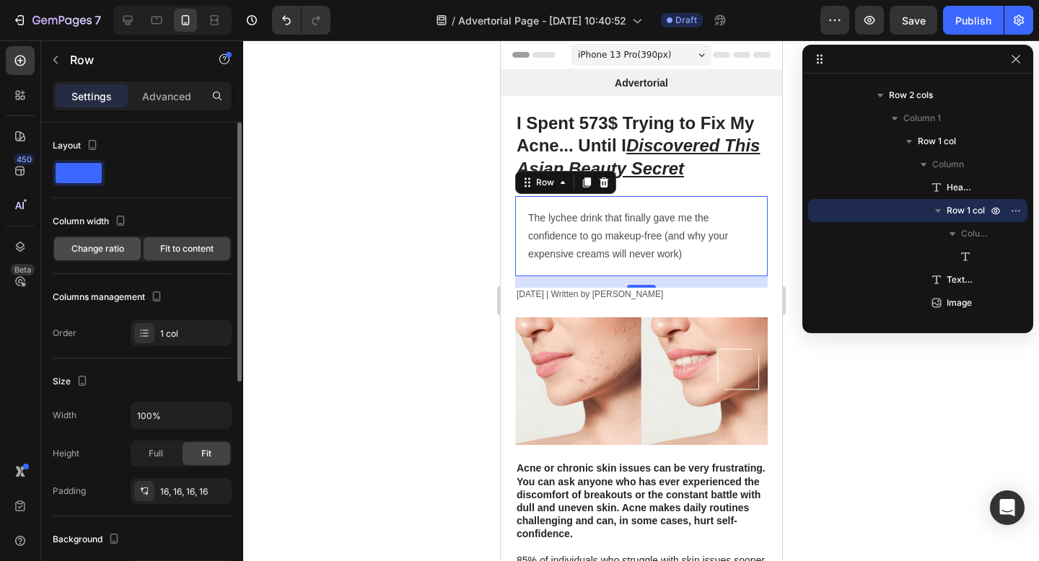
click at [111, 253] on span "Change ratio" at bounding box center [97, 248] width 53 height 13
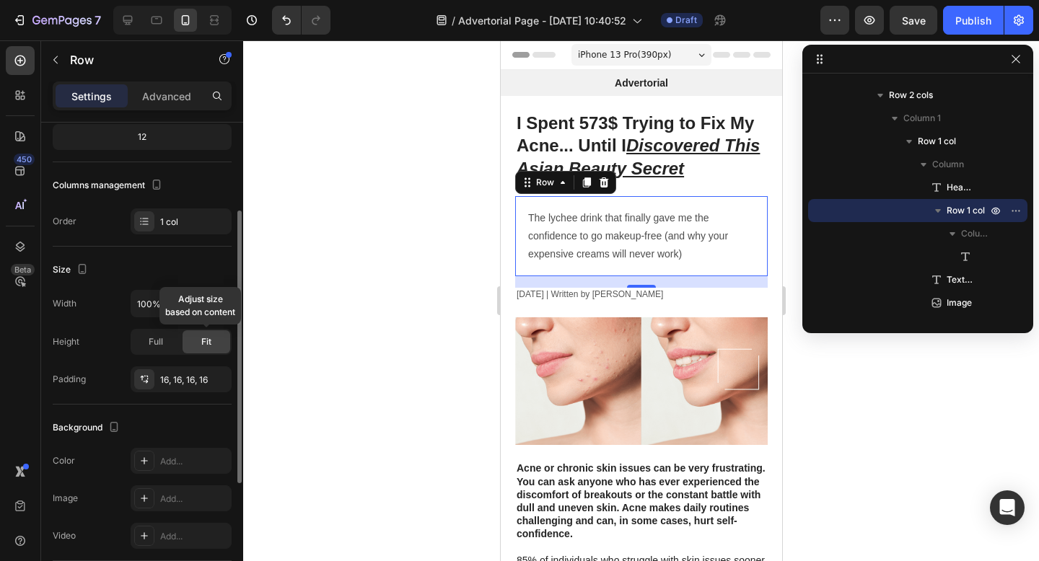
scroll to position [154, 0]
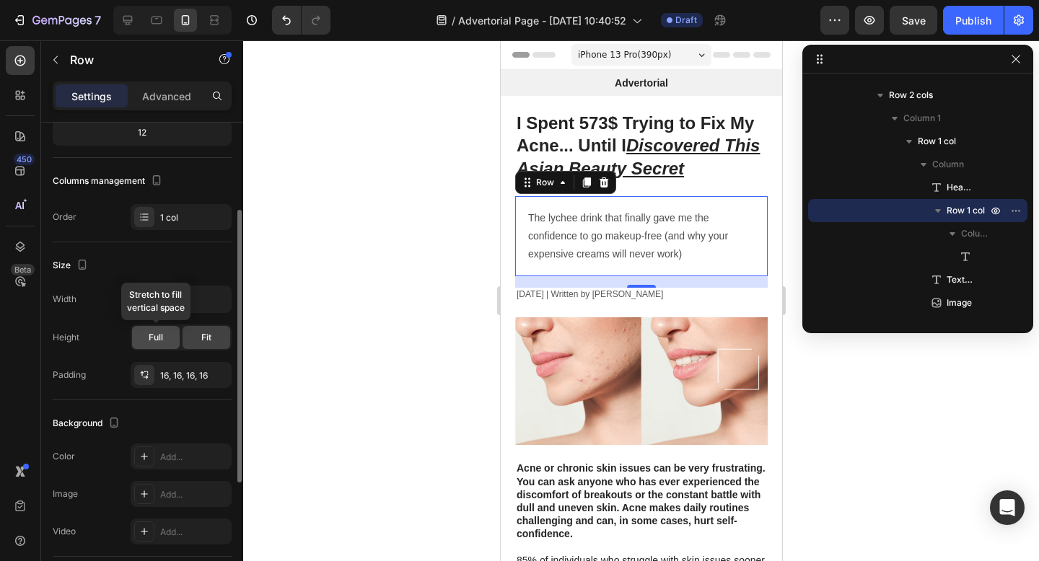
click at [160, 336] on span "Full" at bounding box center [156, 337] width 14 height 13
click at [203, 335] on span "Fit" at bounding box center [206, 337] width 10 height 13
click at [159, 338] on span "Full" at bounding box center [156, 337] width 14 height 13
click at [201, 338] on span "Fit" at bounding box center [206, 337] width 10 height 13
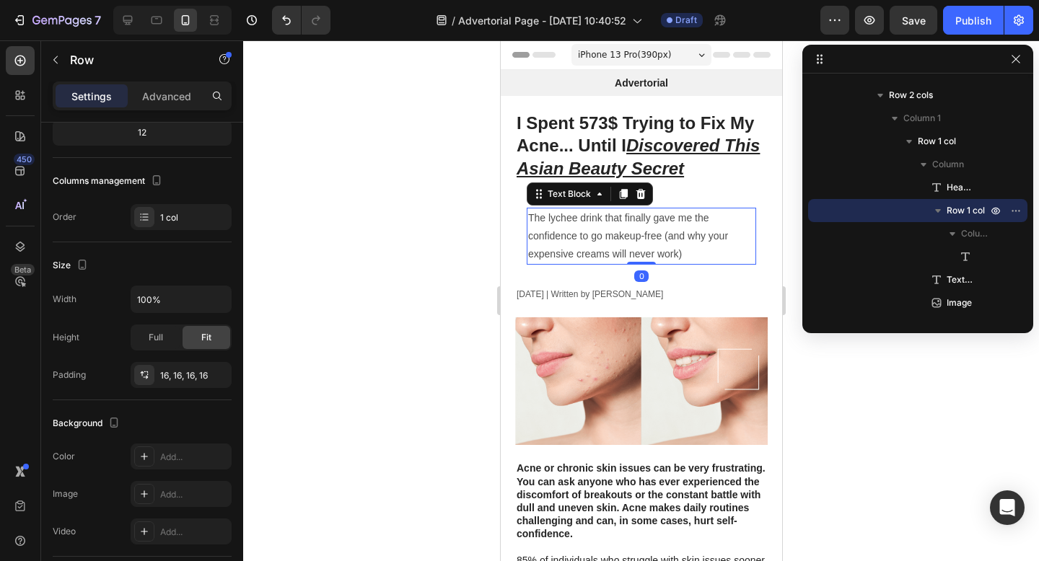
click at [576, 226] on p "The lychee drink that finally gave me the confidence to go makeup-free (and why…" at bounding box center [640, 236] width 226 height 55
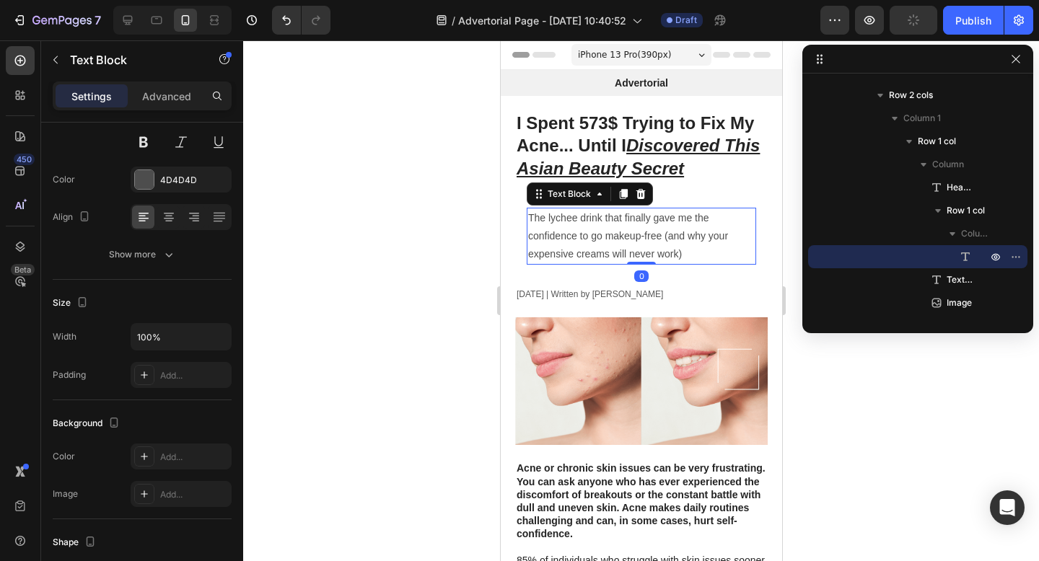
scroll to position [0, 0]
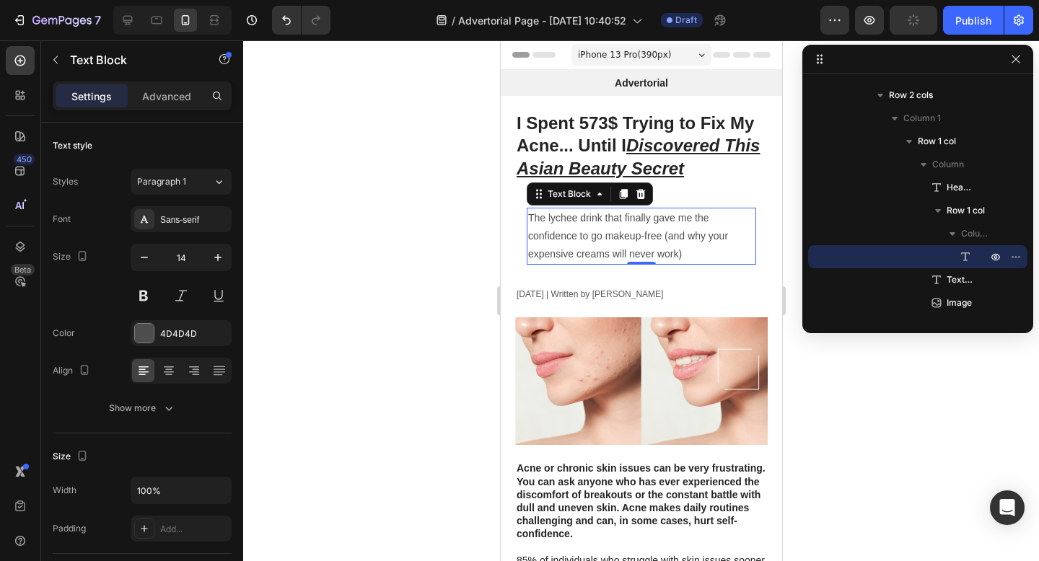
click at [439, 311] on div at bounding box center [641, 300] width 796 height 521
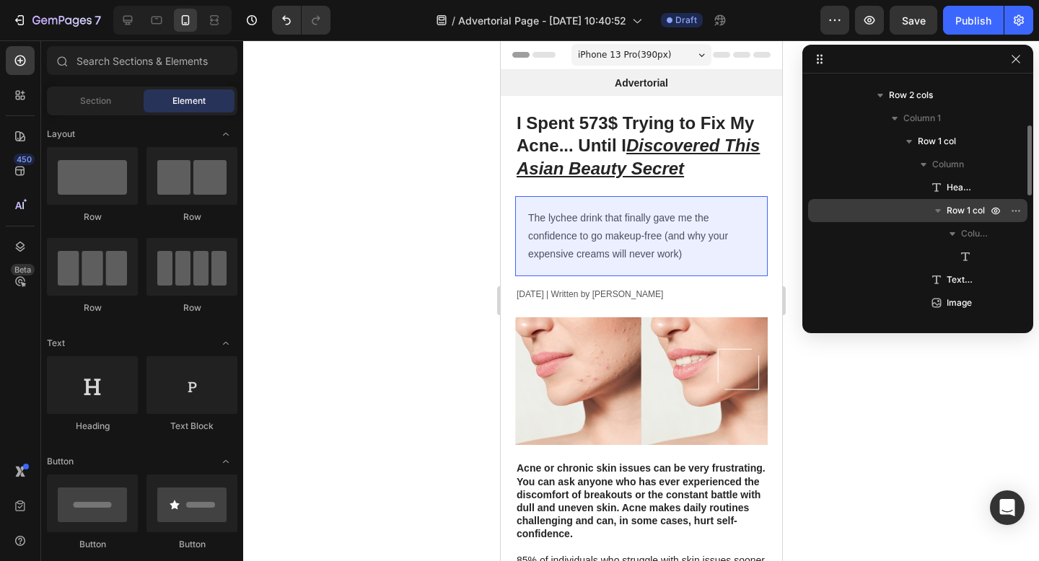
click at [958, 212] on span "Row 1 col" at bounding box center [965, 210] width 38 height 14
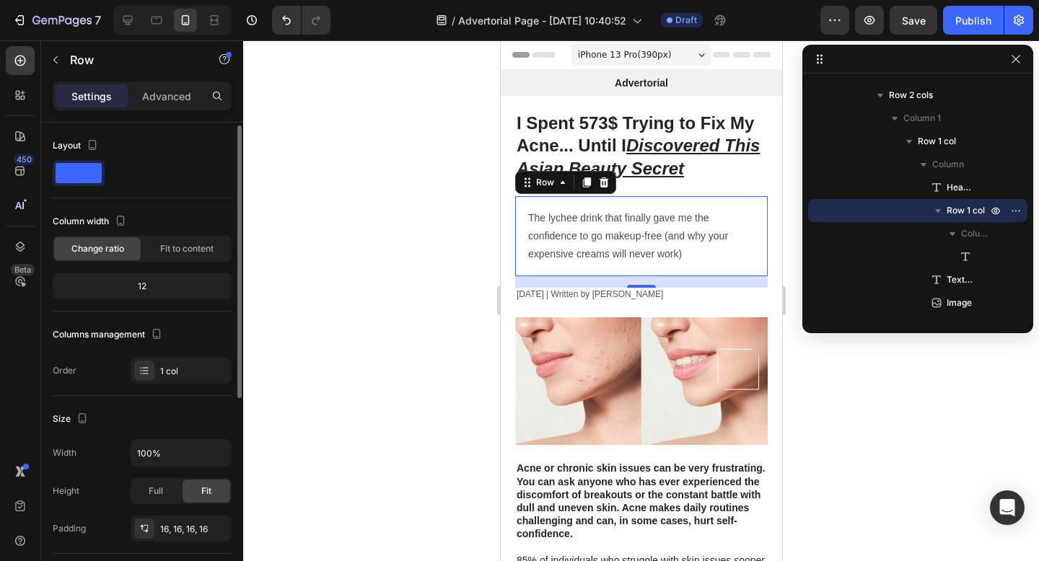
scroll to position [32, 0]
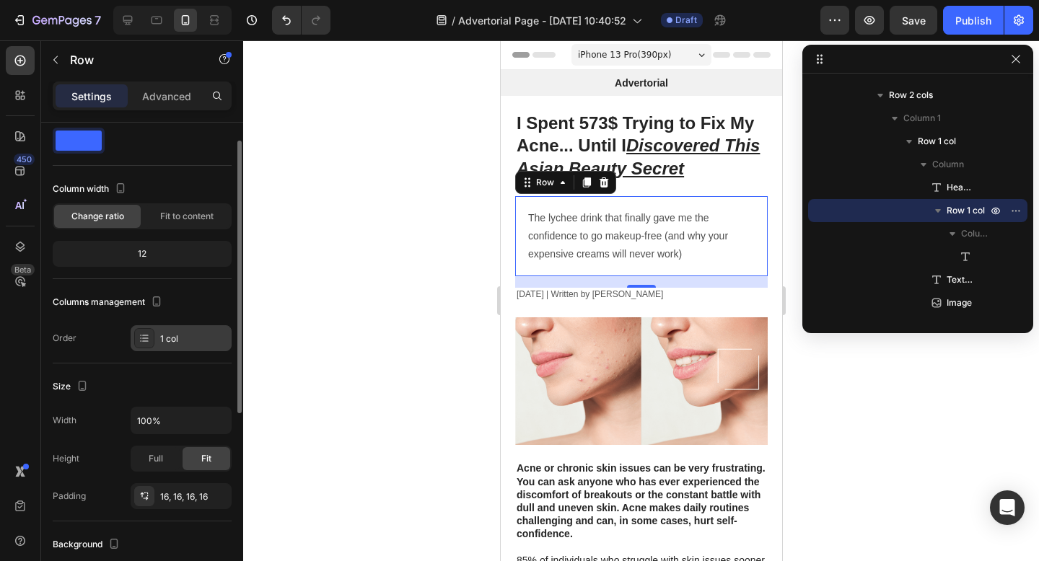
click at [174, 338] on div "1 col" at bounding box center [194, 339] width 68 height 13
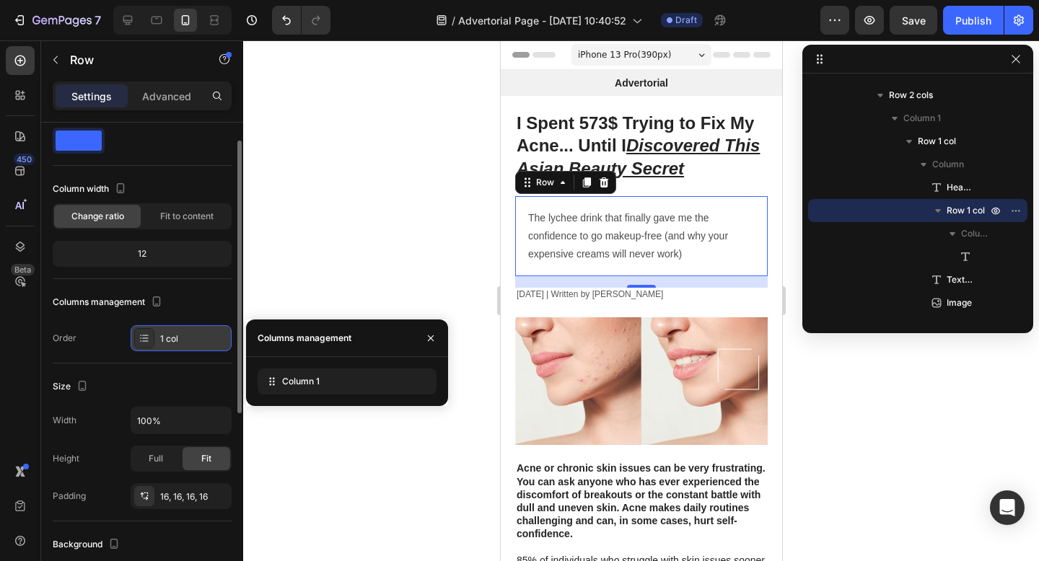
click at [174, 338] on div "1 col" at bounding box center [194, 339] width 68 height 13
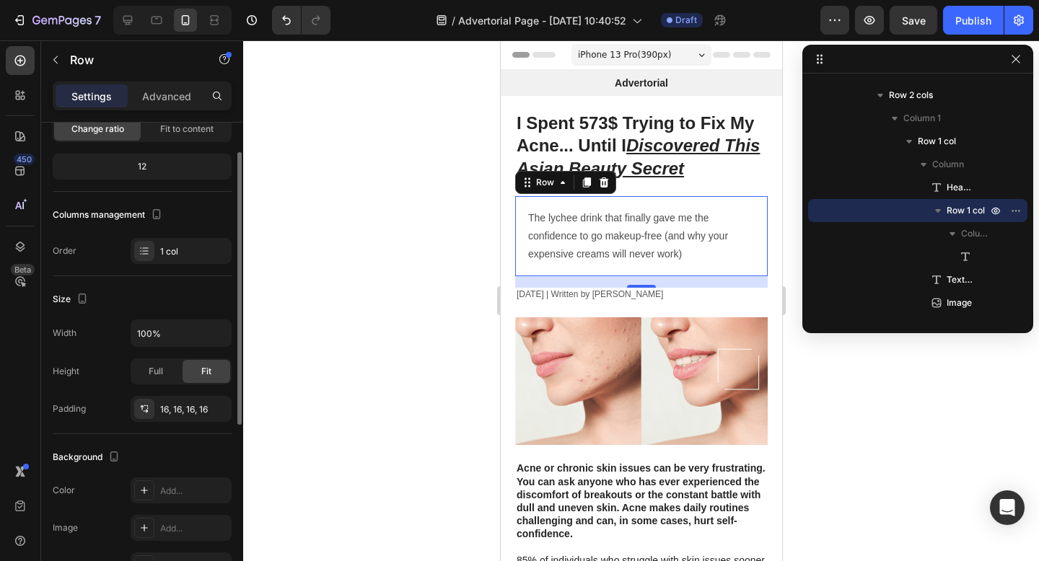
scroll to position [180, 0]
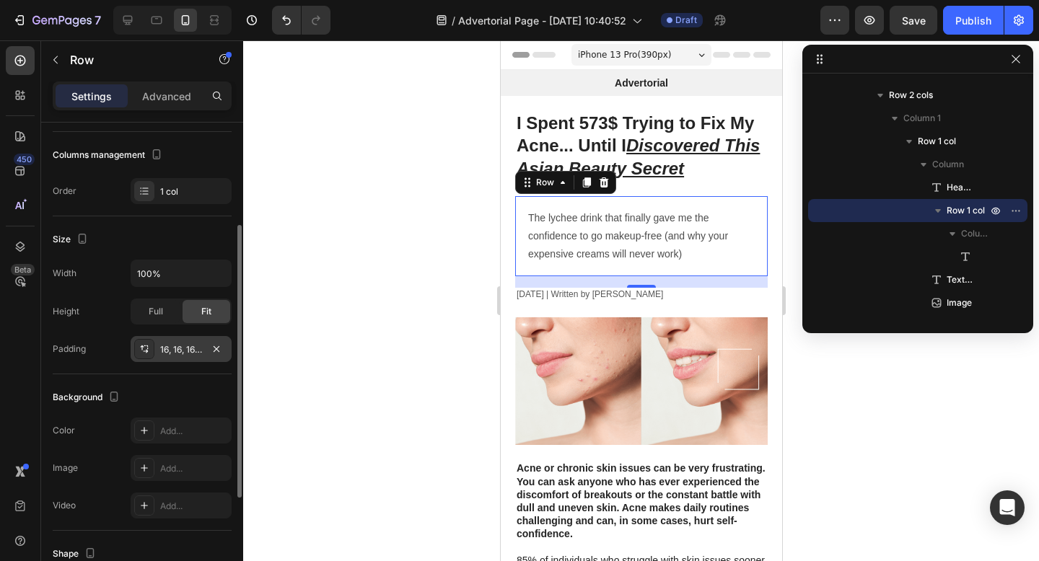
click at [145, 351] on icon at bounding box center [144, 349] width 12 height 12
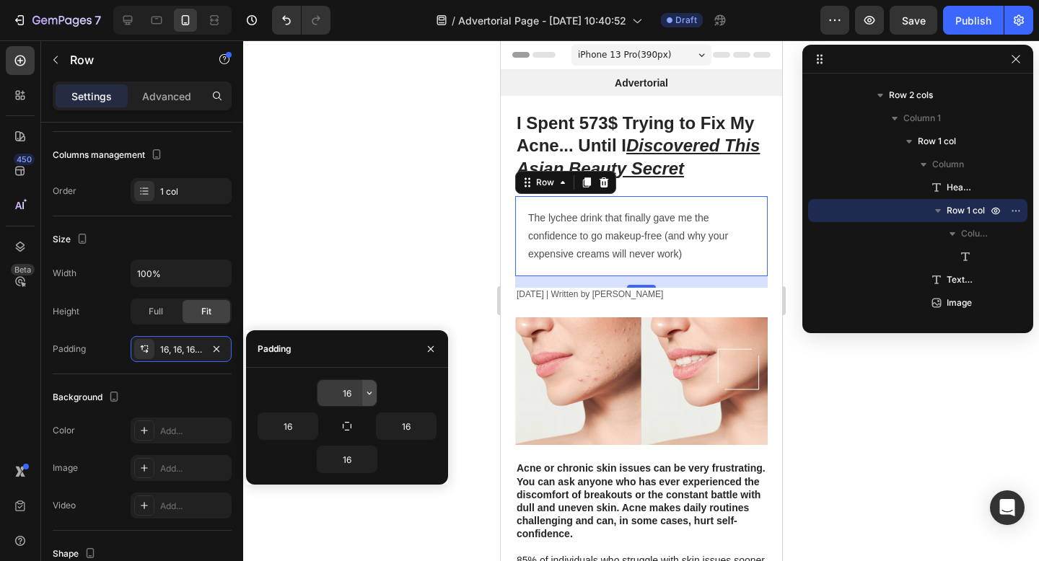
click at [368, 393] on icon "button" at bounding box center [369, 393] width 4 height 3
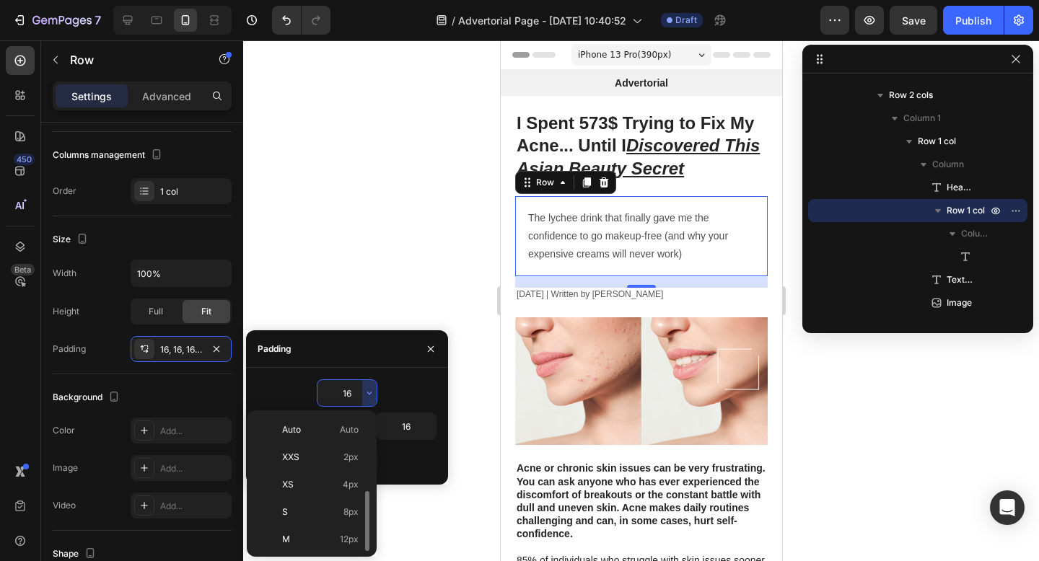
scroll to position [52, 0]
click at [330, 487] on p "M 12px" at bounding box center [320, 487] width 76 height 13
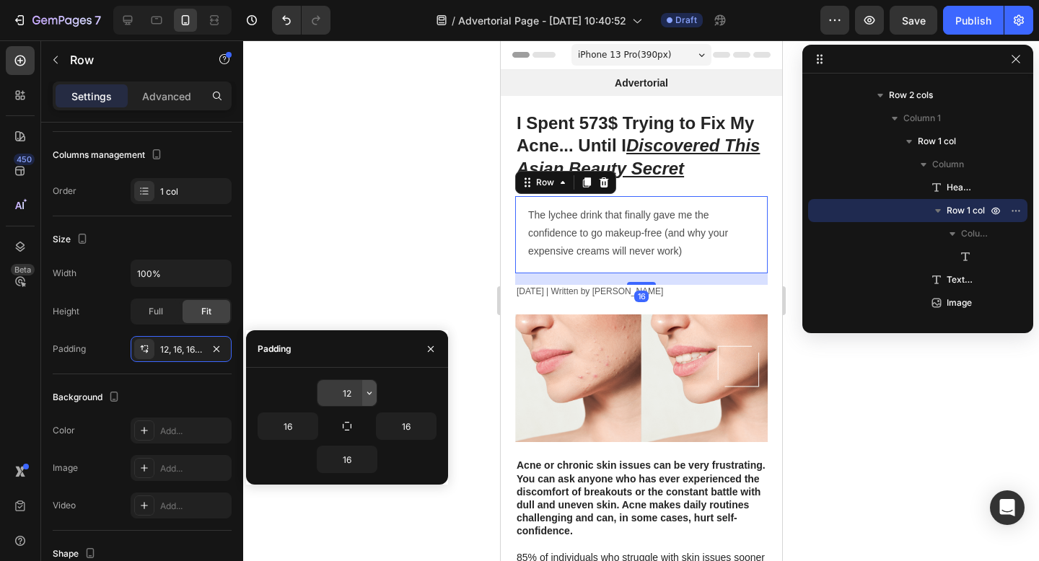
click at [368, 392] on icon "button" at bounding box center [370, 393] width 12 height 12
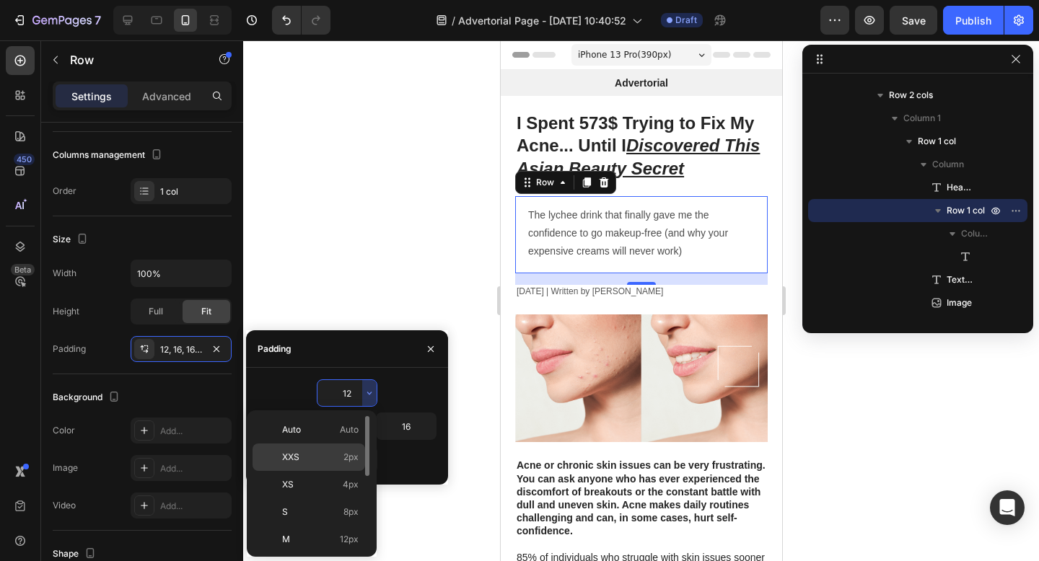
click at [327, 459] on p "XXS 2px" at bounding box center [320, 457] width 76 height 13
type input "2"
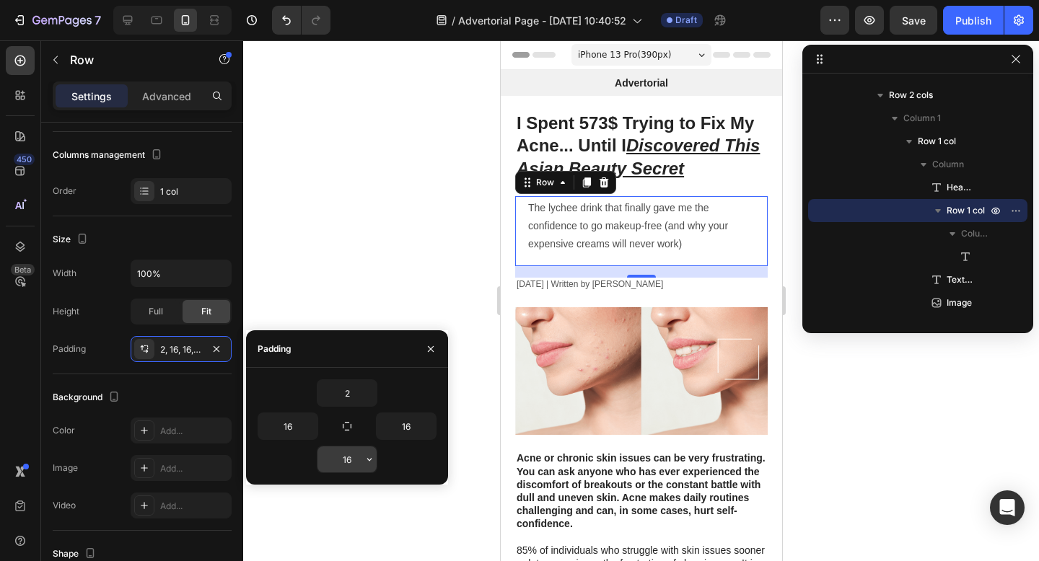
click at [359, 460] on input "16" at bounding box center [346, 459] width 59 height 26
click at [367, 459] on icon "button" at bounding box center [369, 459] width 4 height 3
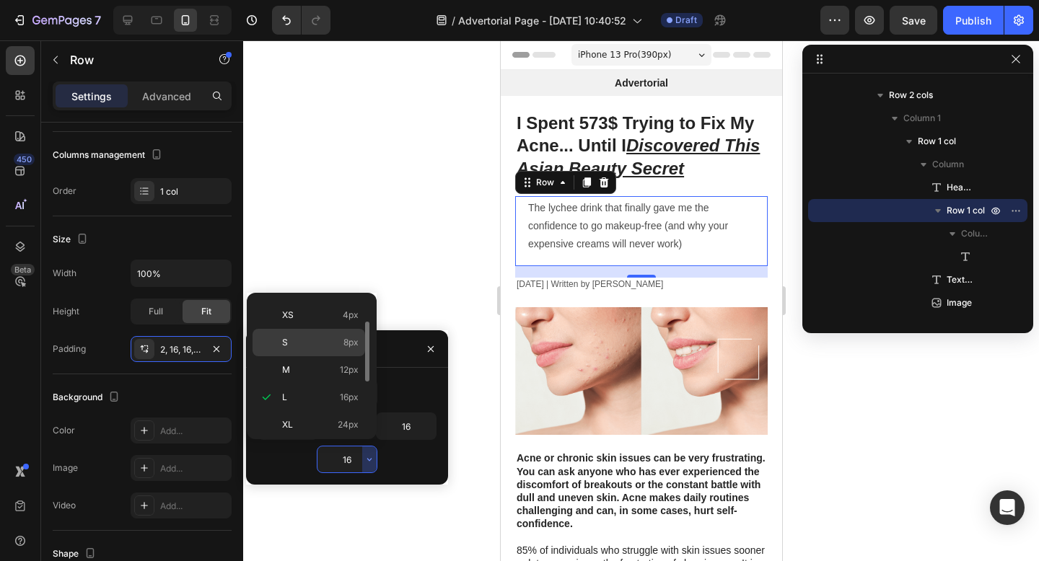
click at [343, 345] on span "8px" at bounding box center [350, 342] width 15 height 13
type input "8"
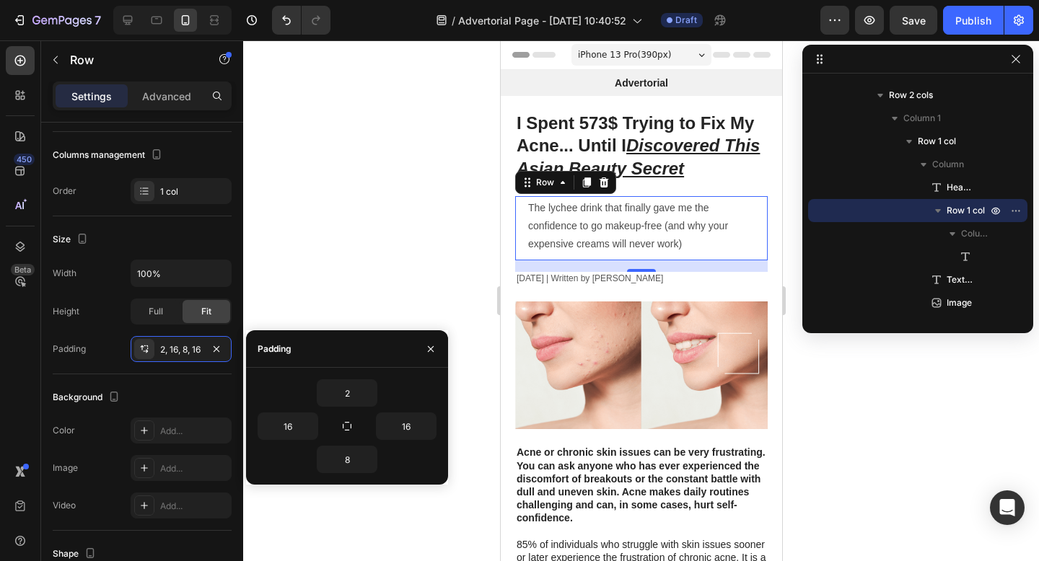
click at [415, 155] on div at bounding box center [641, 300] width 796 height 521
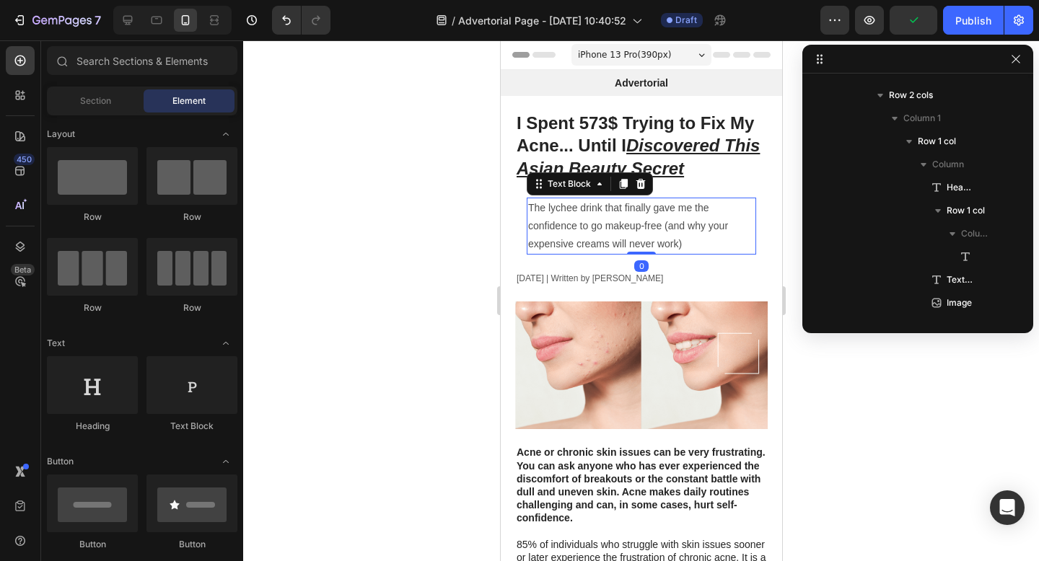
click at [563, 213] on p "The lychee drink that finally gave me the confidence to go makeup-free (and why…" at bounding box center [640, 226] width 226 height 55
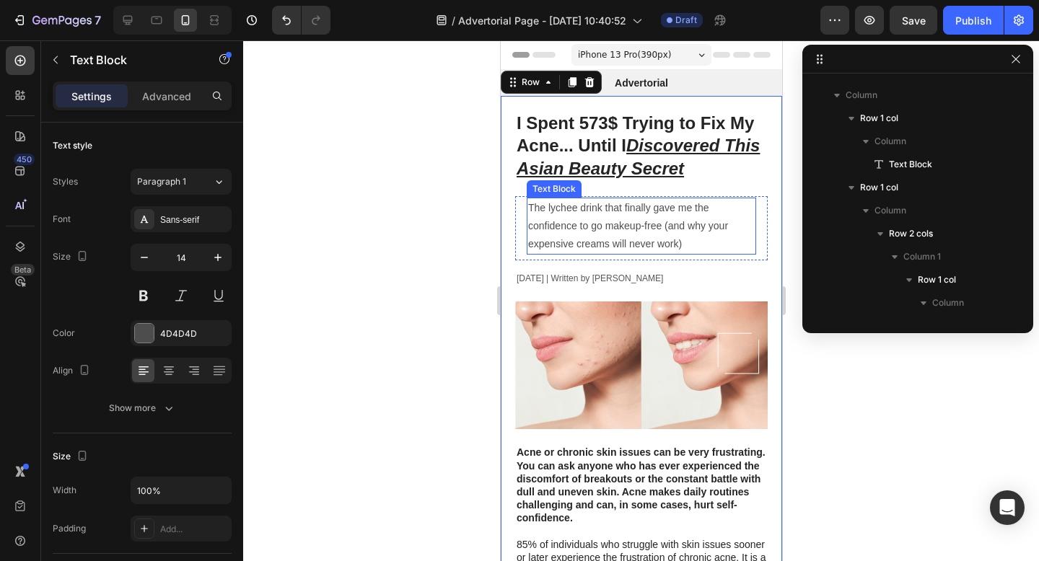
click at [553, 213] on p "The lychee drink that finally gave me the confidence to go makeup-free (and why…" at bounding box center [640, 226] width 226 height 55
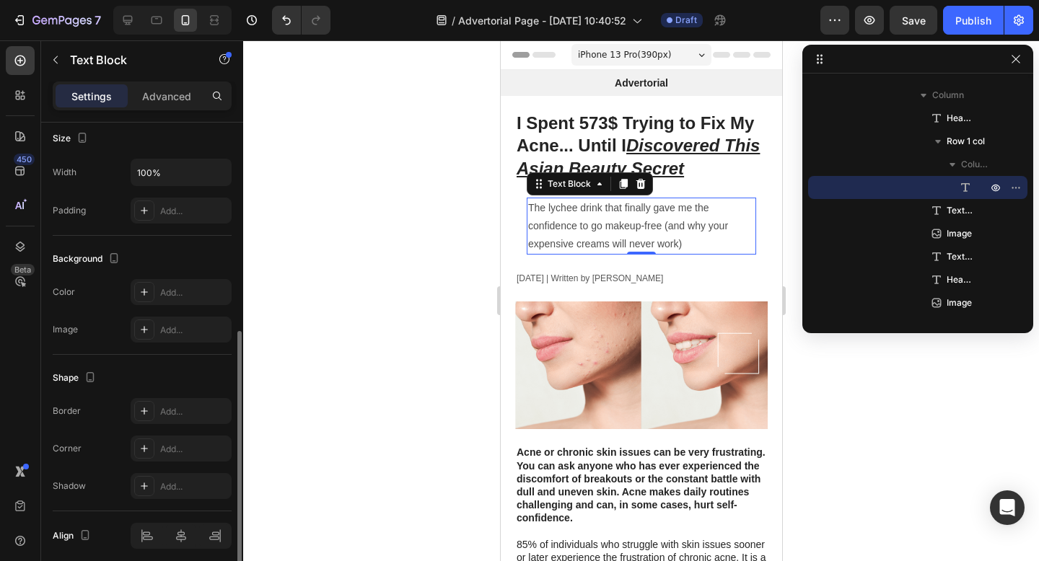
scroll to position [338, 0]
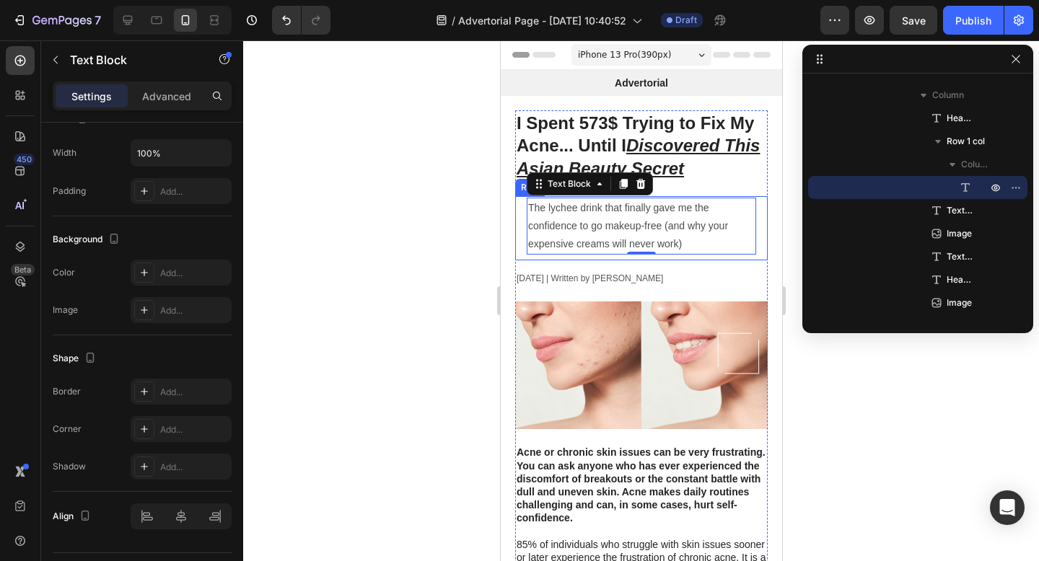
click at [457, 260] on div at bounding box center [641, 300] width 796 height 521
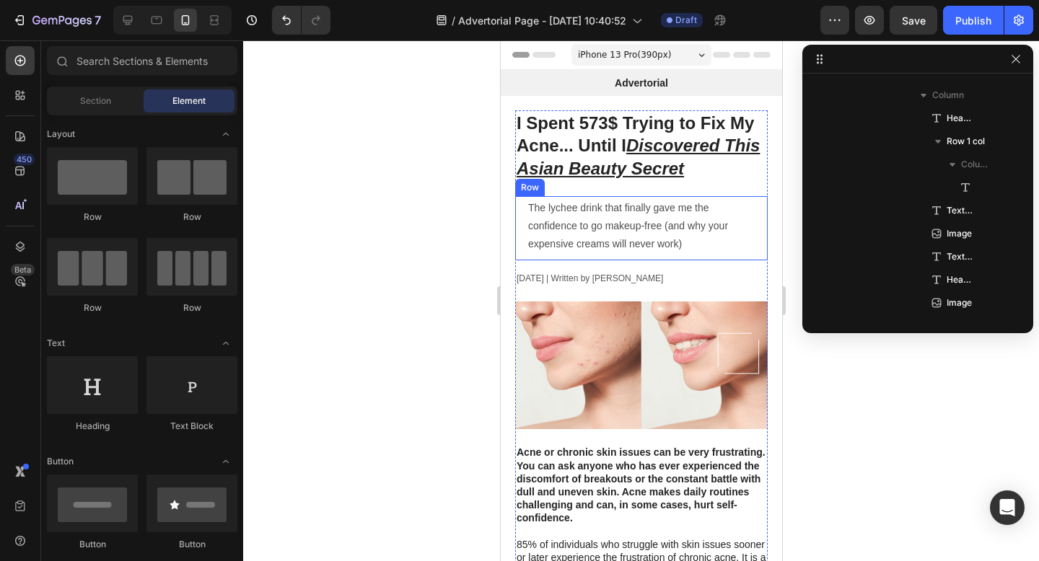
click at [469, 263] on div at bounding box center [641, 300] width 796 height 521
click at [552, 226] on p "The lychee drink that finally gave me the confidence to go makeup-free (and why…" at bounding box center [640, 226] width 226 height 55
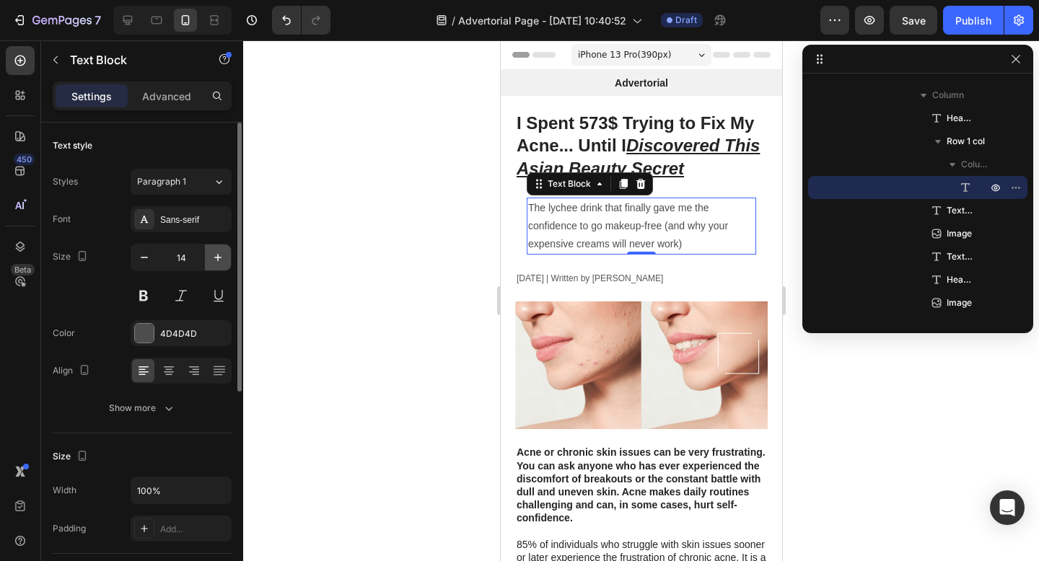
click at [216, 259] on icon "button" at bounding box center [218, 257] width 14 height 14
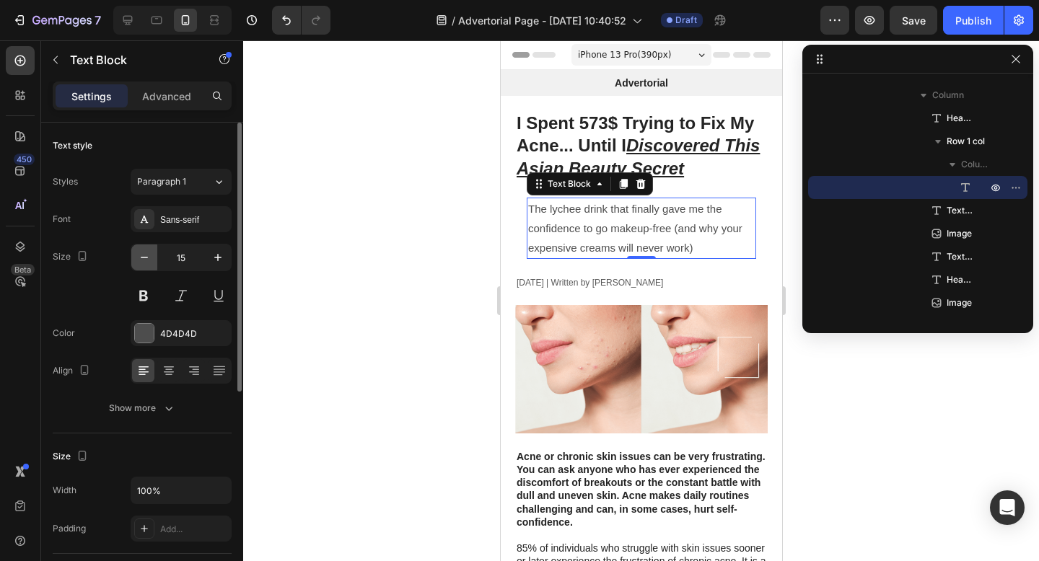
click at [148, 257] on icon "button" at bounding box center [144, 257] width 14 height 14
type input "14"
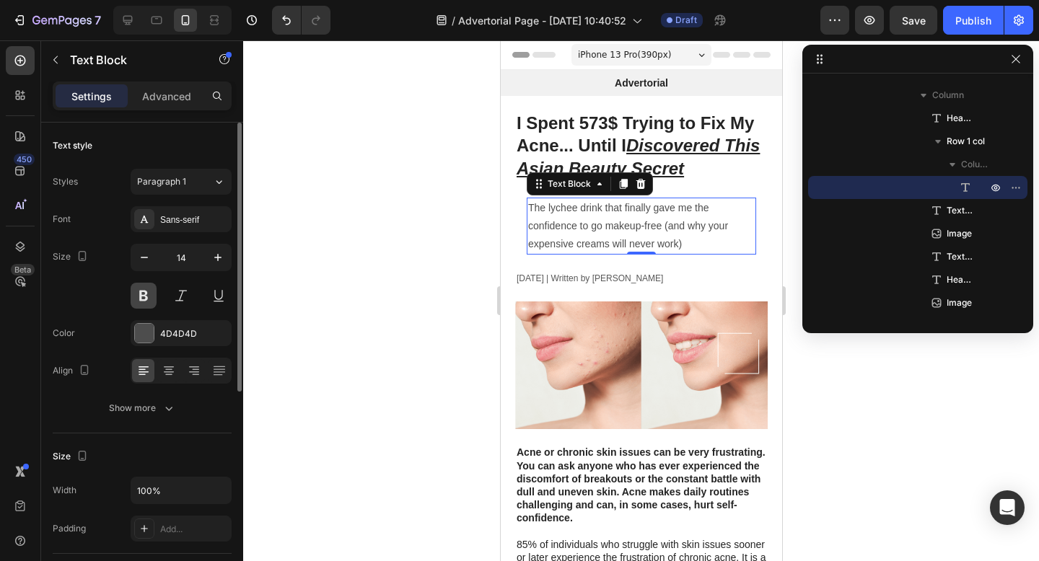
click at [143, 294] on button at bounding box center [144, 296] width 26 height 26
click at [182, 296] on button at bounding box center [181, 296] width 26 height 26
click at [172, 372] on icon at bounding box center [169, 371] width 10 height 1
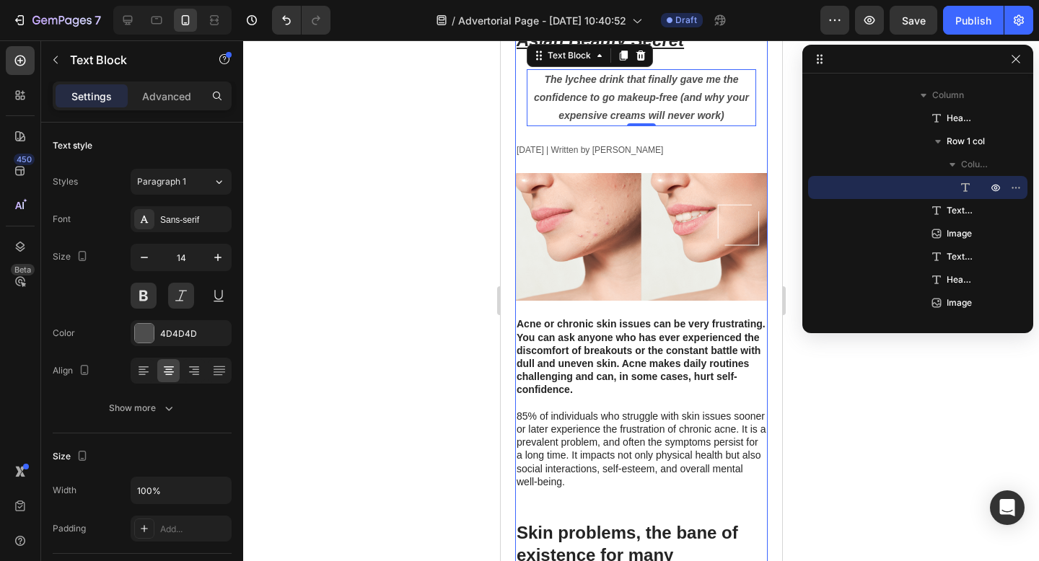
scroll to position [159, 0]
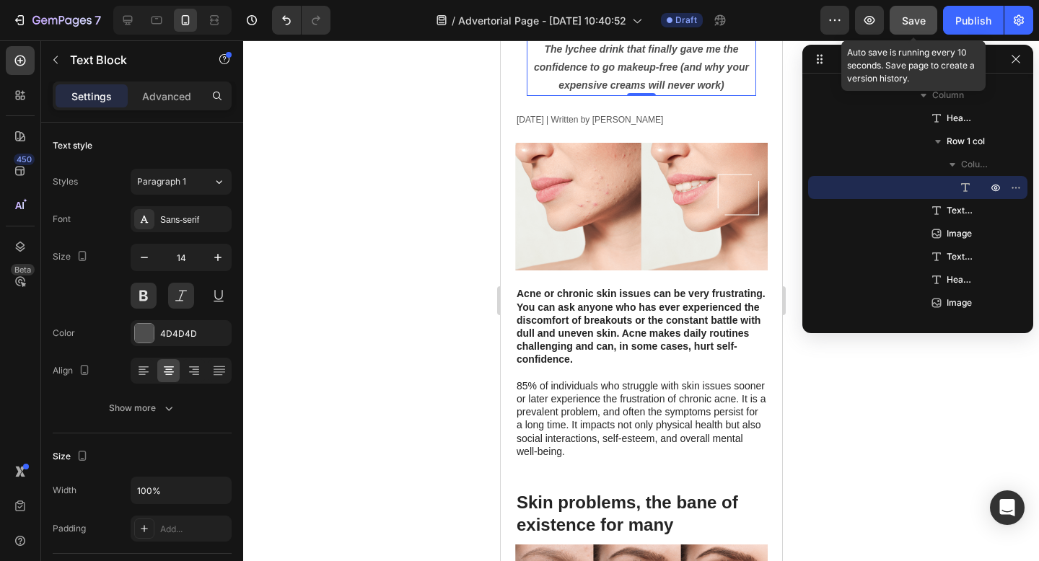
click at [910, 19] on span "Save" at bounding box center [914, 20] width 24 height 12
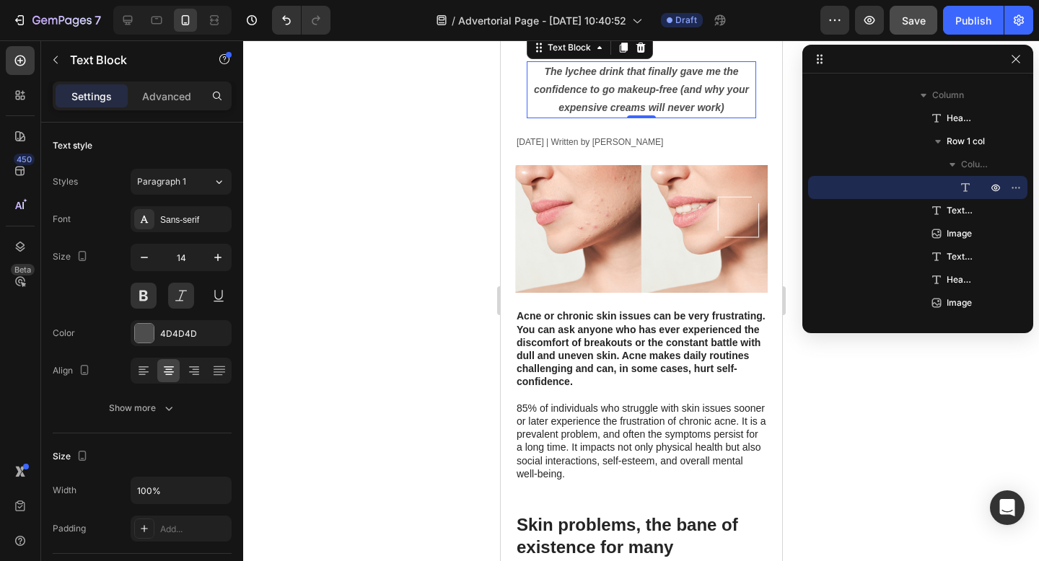
scroll to position [149, 0]
